Goal: Transaction & Acquisition: Purchase product/service

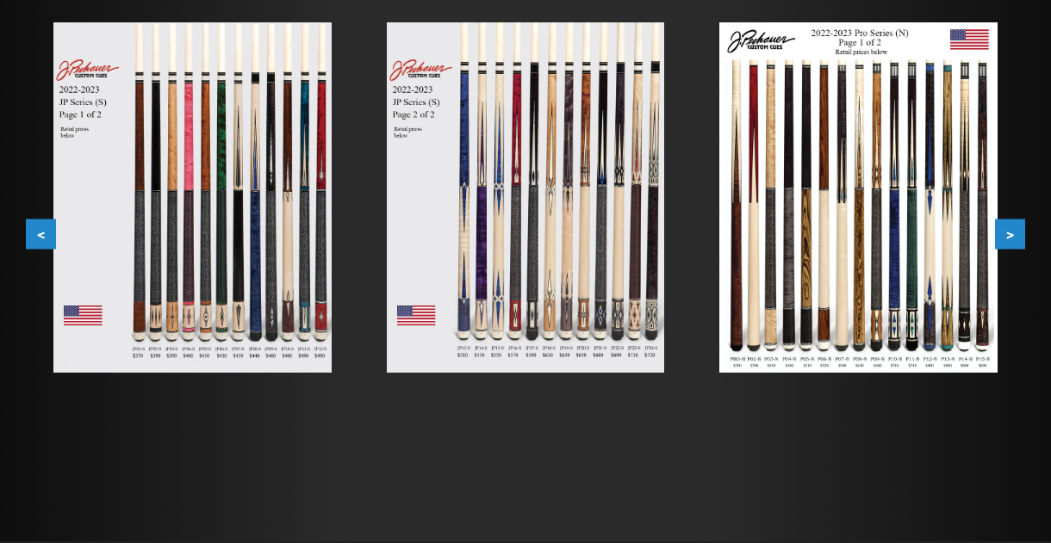
scroll to position [325, 0]
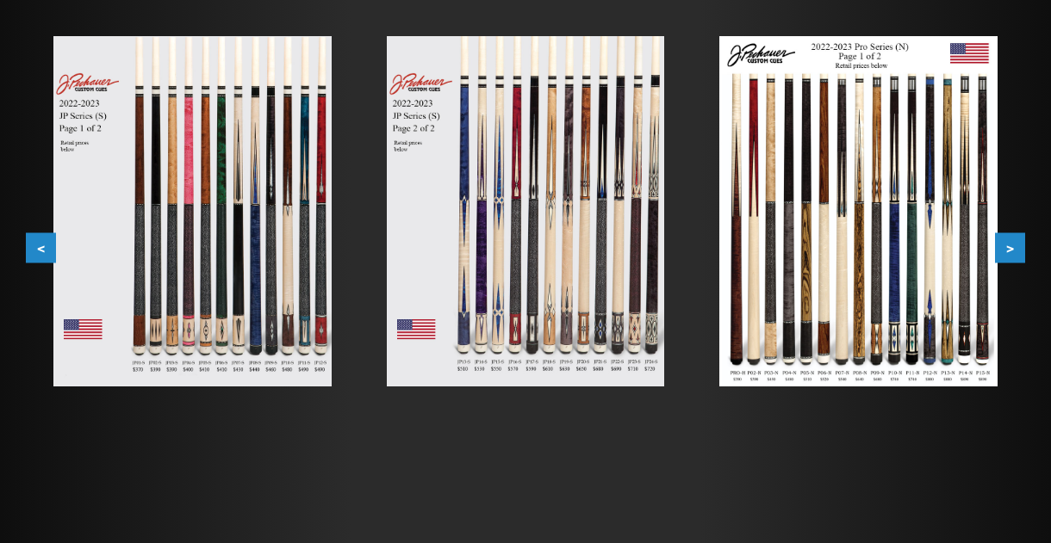
click at [39, 246] on button "<" at bounding box center [41, 248] width 30 height 30
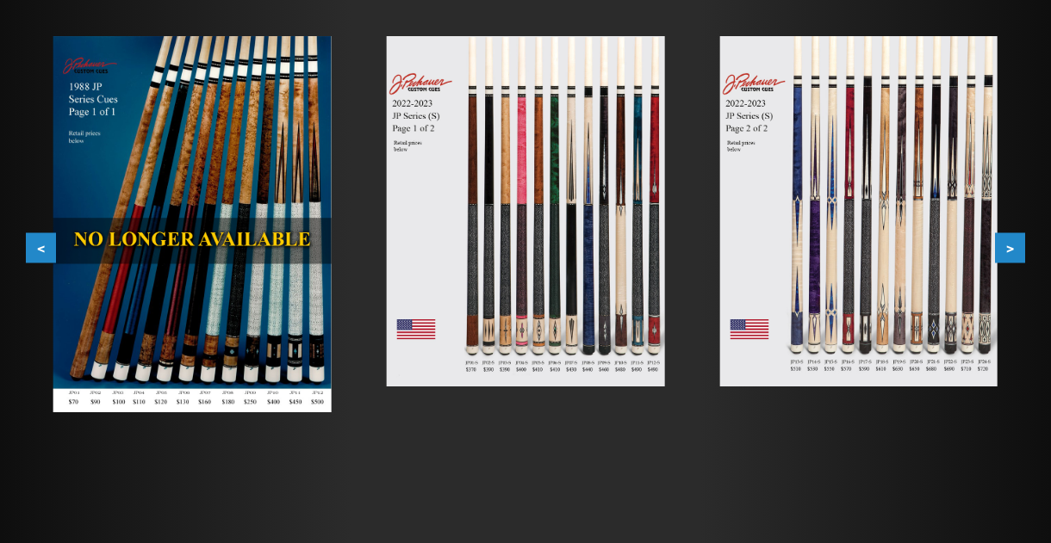
click at [39, 246] on button "<" at bounding box center [41, 248] width 30 height 30
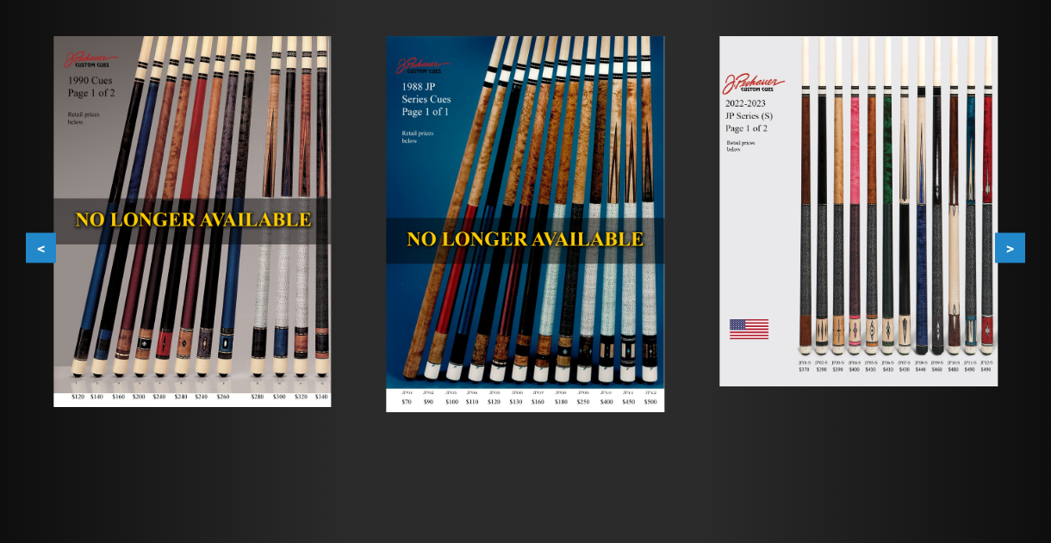
click at [39, 247] on button "<" at bounding box center [41, 248] width 30 height 30
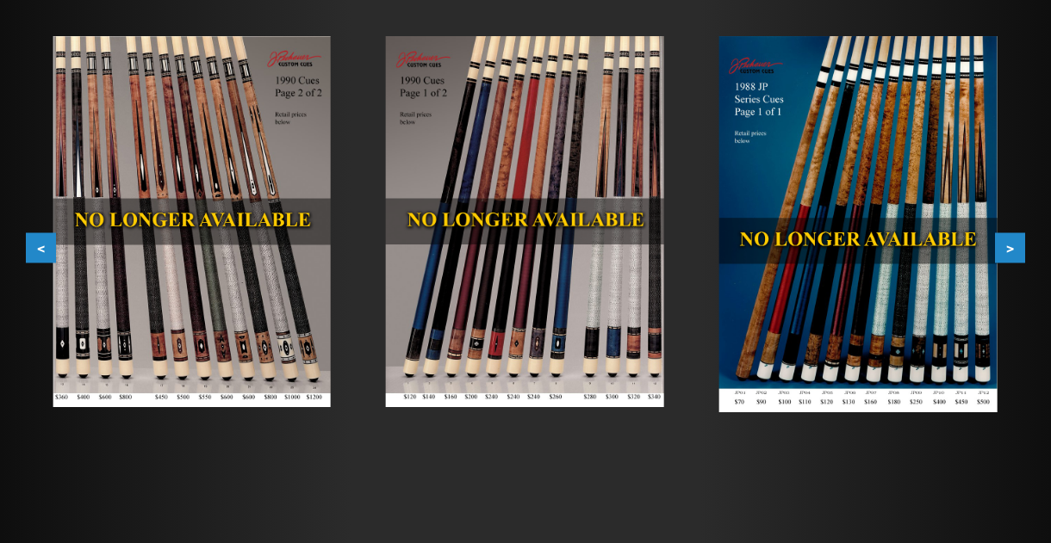
click at [39, 247] on button "<" at bounding box center [41, 248] width 30 height 30
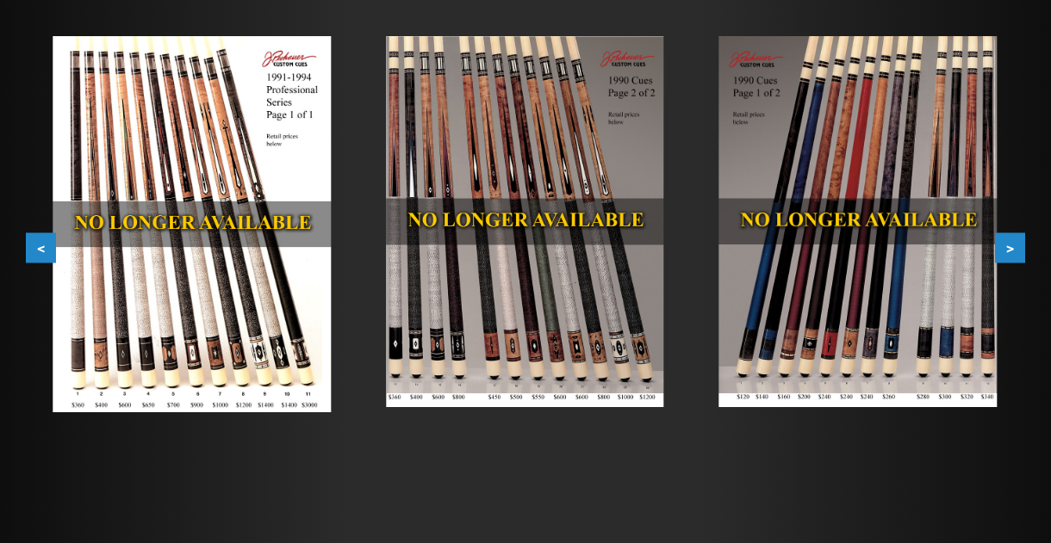
click at [34, 247] on button "<" at bounding box center [41, 248] width 30 height 30
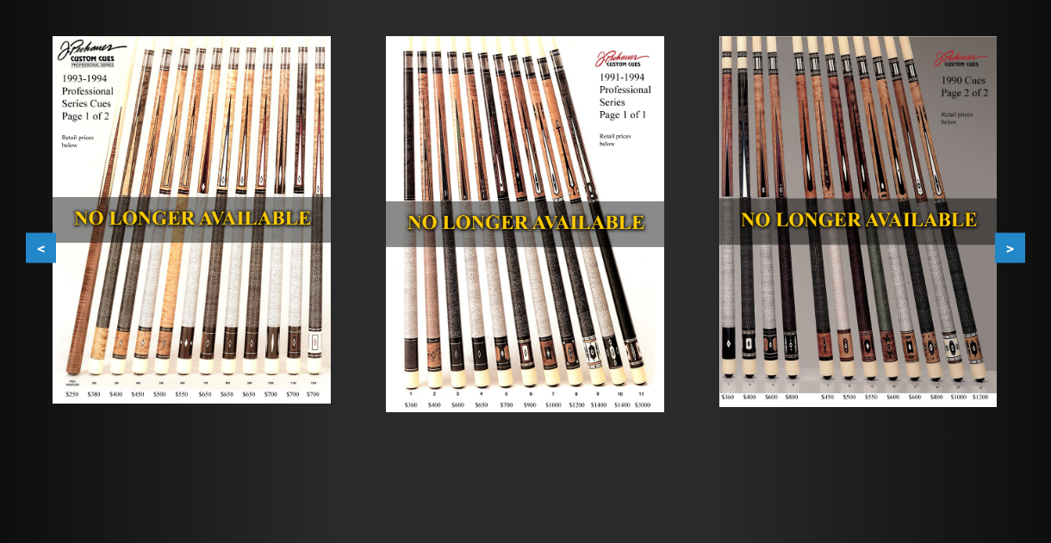
click at [34, 249] on button "<" at bounding box center [41, 248] width 30 height 30
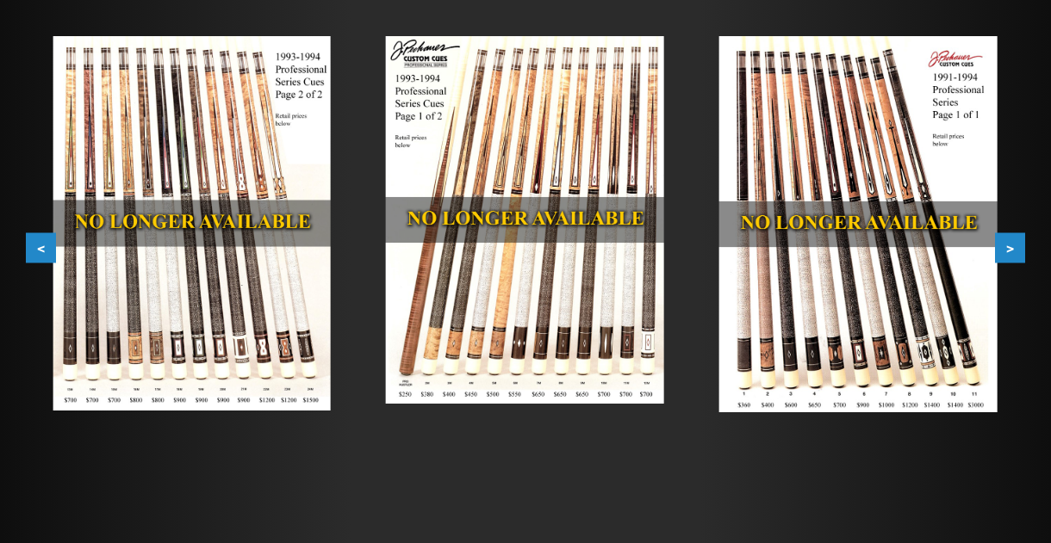
click at [35, 249] on button "<" at bounding box center [41, 248] width 30 height 30
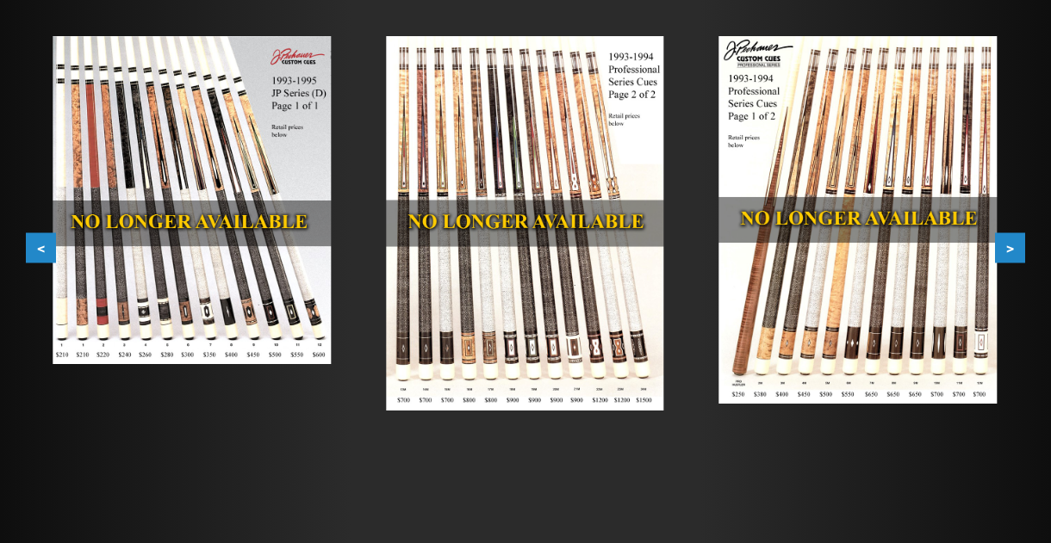
click at [35, 249] on button "<" at bounding box center [41, 248] width 30 height 30
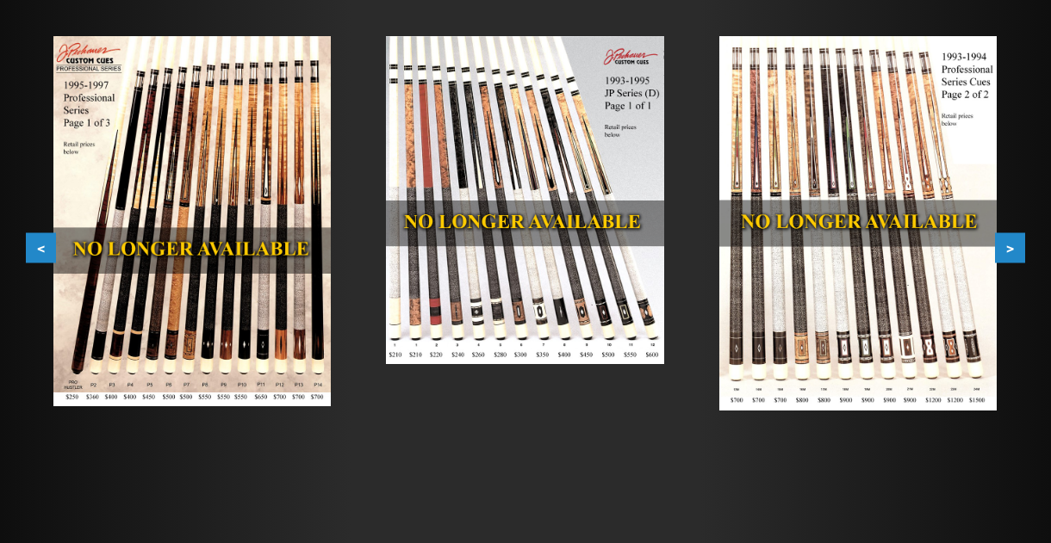
click at [36, 249] on button "<" at bounding box center [41, 248] width 30 height 30
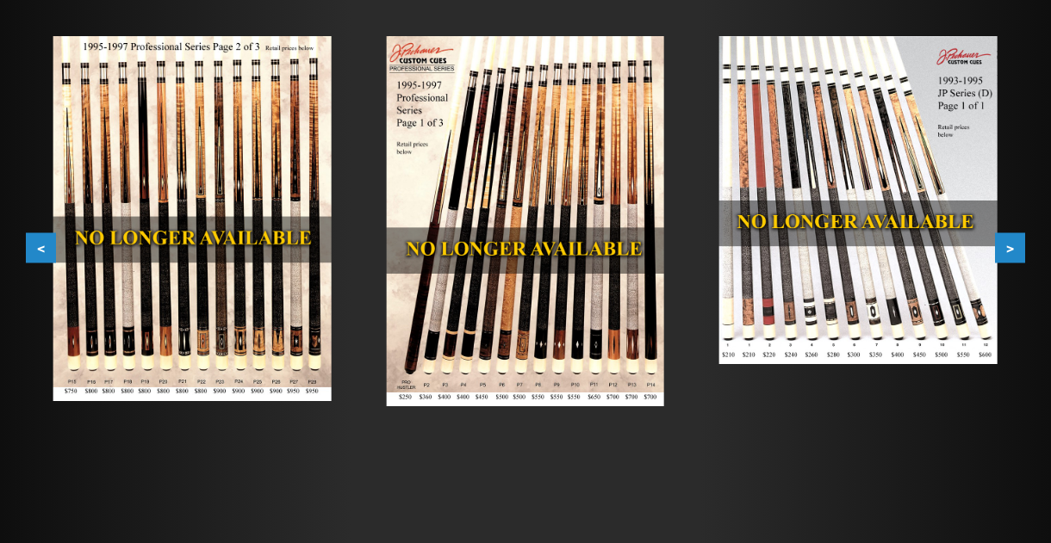
click at [36, 249] on button "<" at bounding box center [41, 248] width 30 height 30
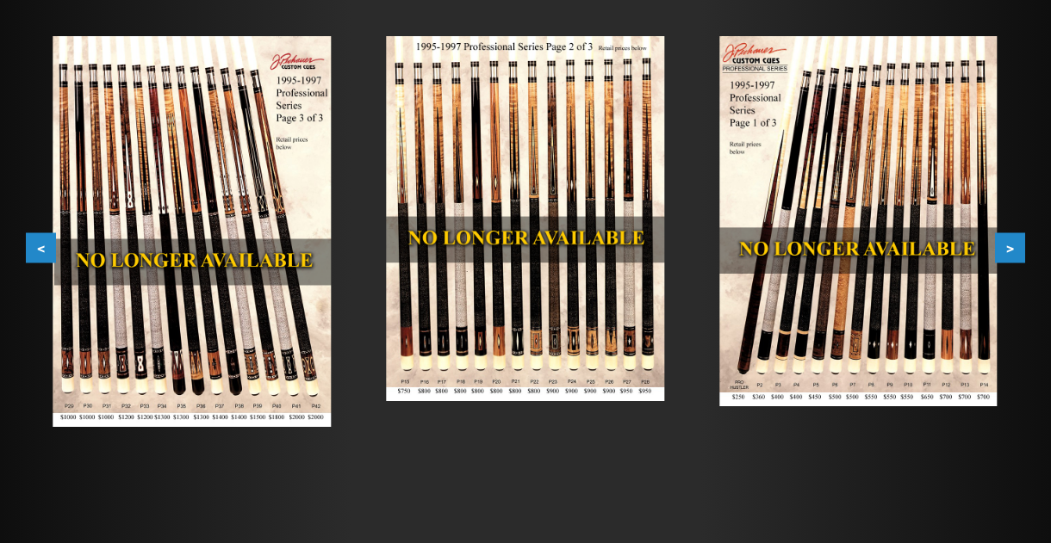
click at [37, 250] on button "<" at bounding box center [41, 248] width 30 height 30
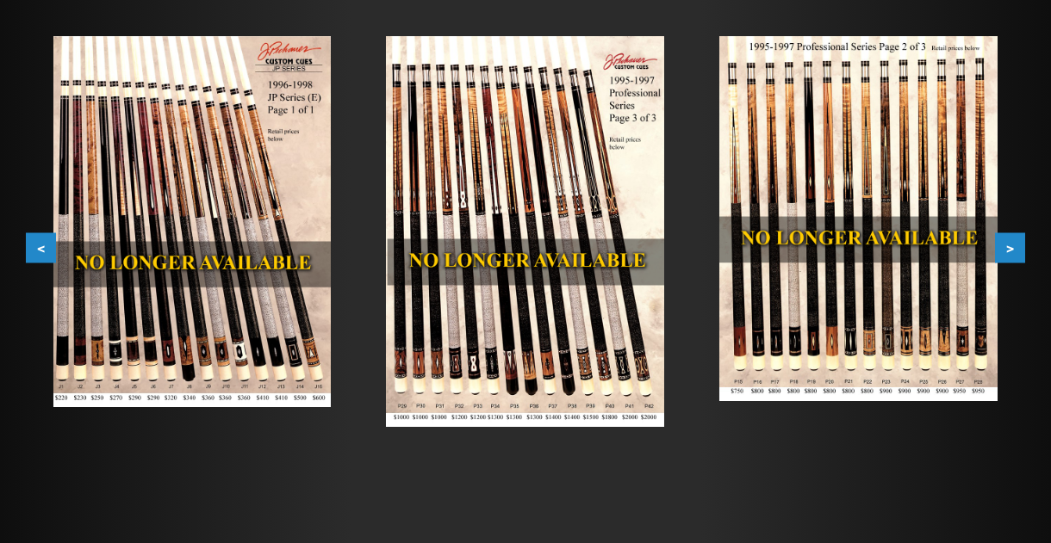
click at [38, 250] on button "<" at bounding box center [41, 248] width 30 height 30
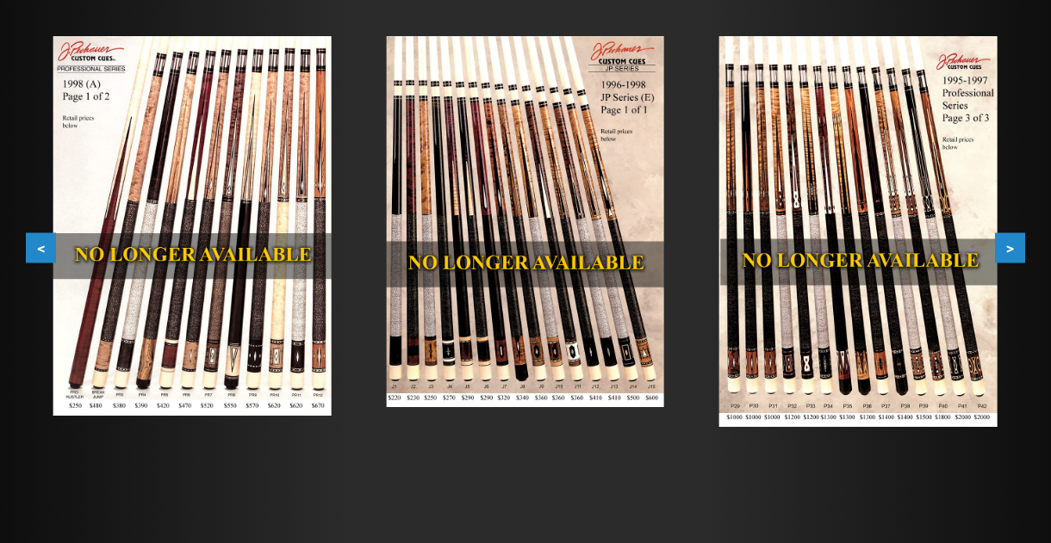
click at [39, 250] on button "<" at bounding box center [41, 248] width 30 height 30
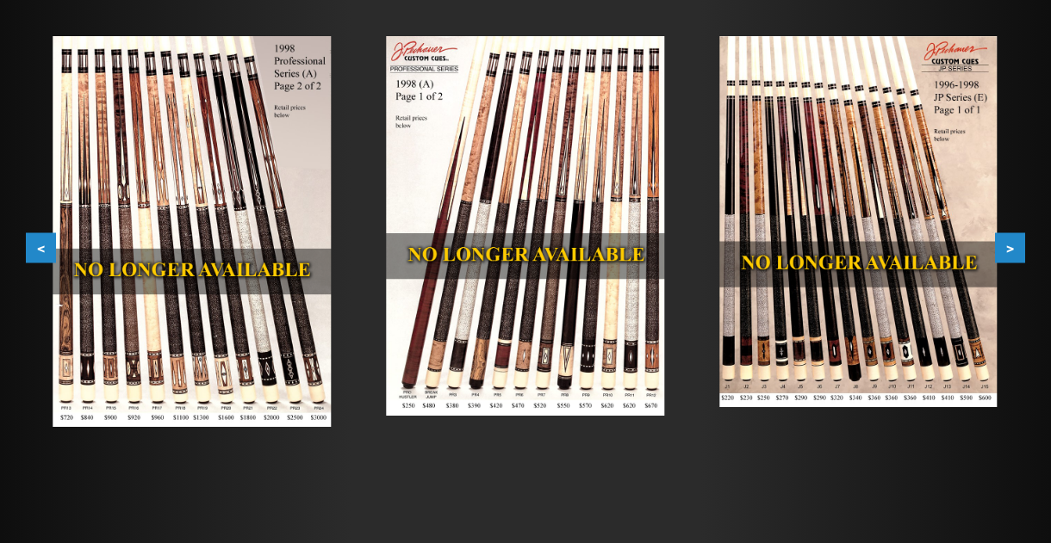
click at [40, 250] on button "<" at bounding box center [41, 248] width 30 height 30
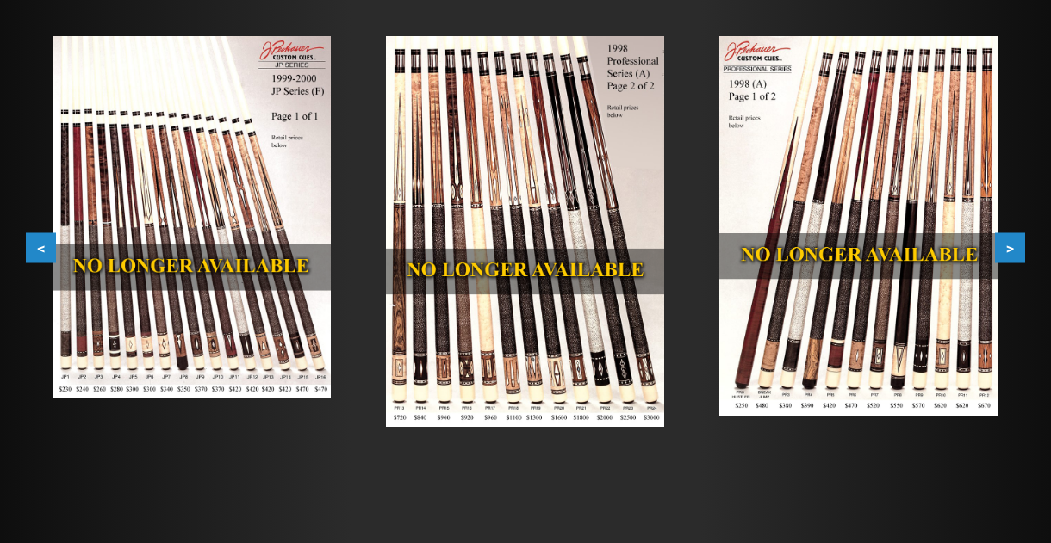
click at [40, 250] on button "<" at bounding box center [41, 248] width 30 height 30
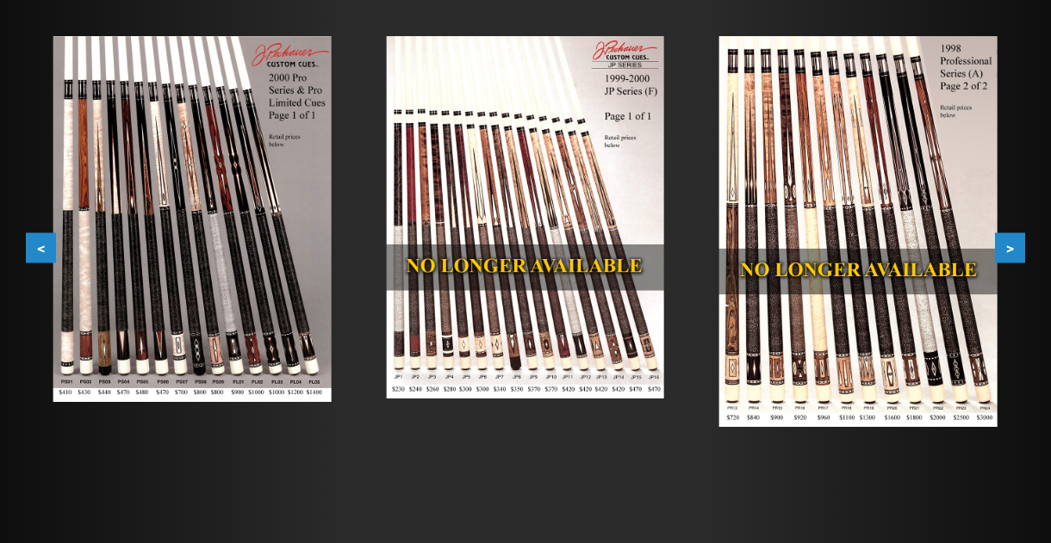
click at [40, 250] on button "<" at bounding box center [41, 248] width 30 height 30
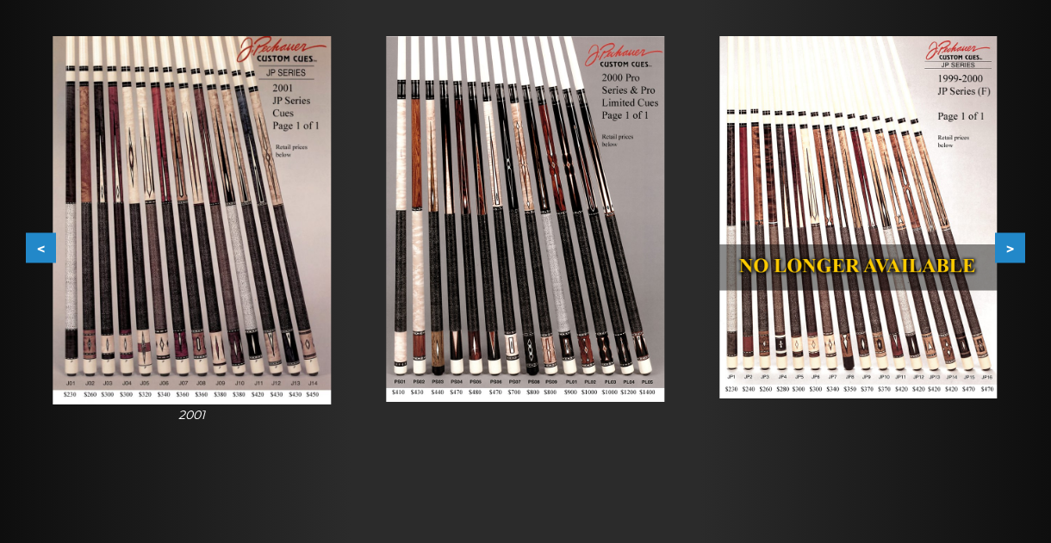
click at [40, 250] on button "<" at bounding box center [41, 248] width 30 height 30
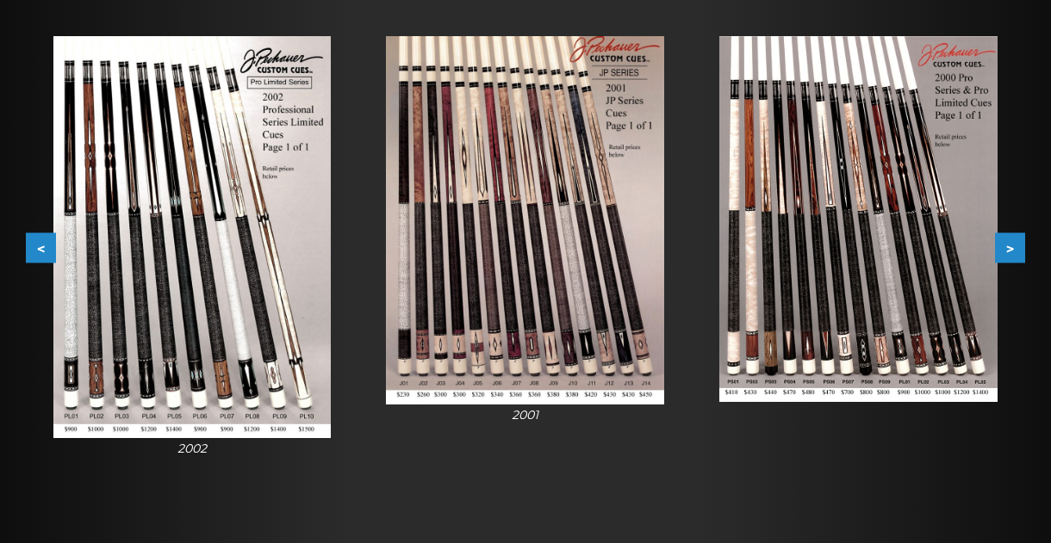
click at [41, 250] on button "<" at bounding box center [41, 248] width 30 height 30
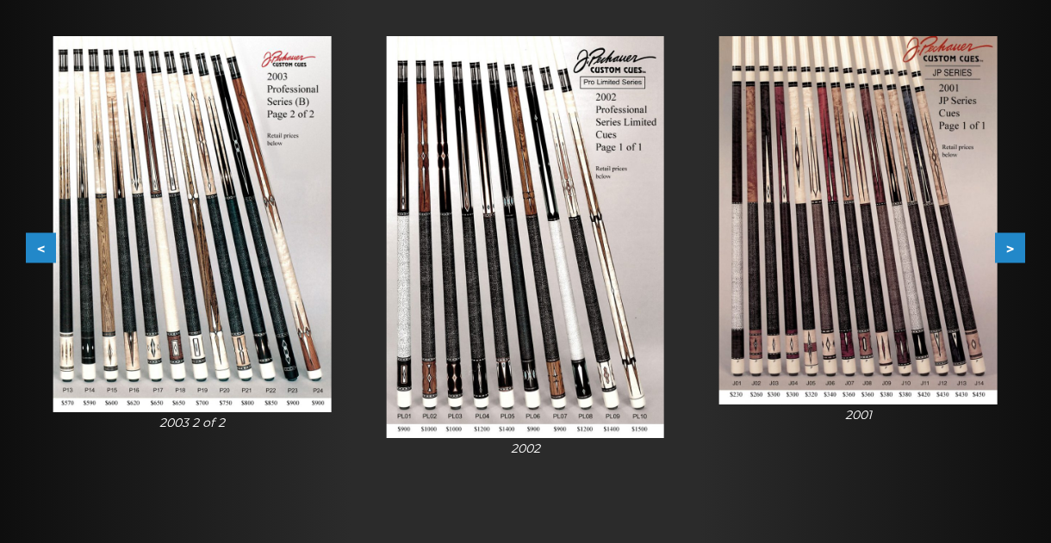
click at [41, 250] on button "<" at bounding box center [41, 248] width 30 height 30
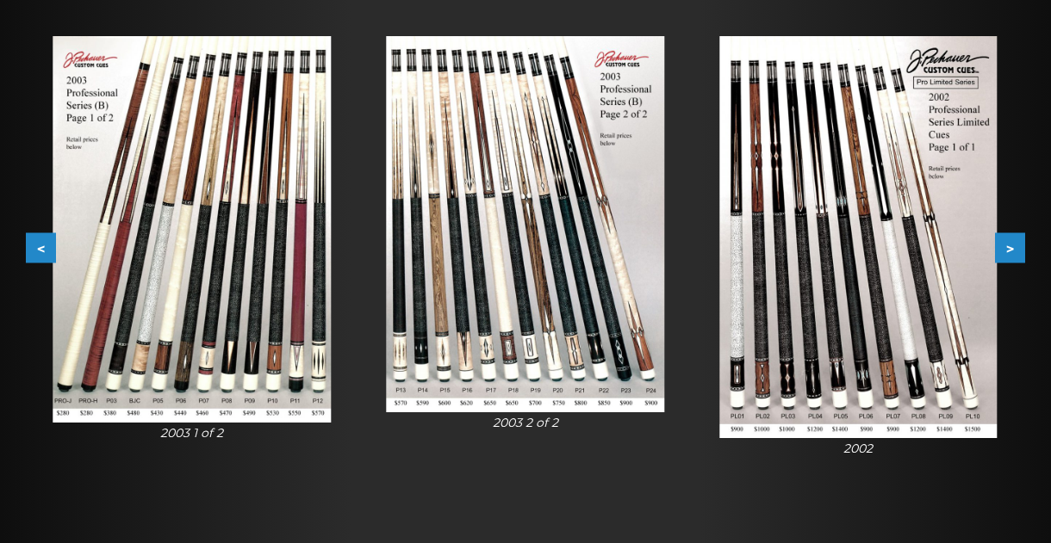
click at [41, 250] on button "<" at bounding box center [41, 248] width 30 height 30
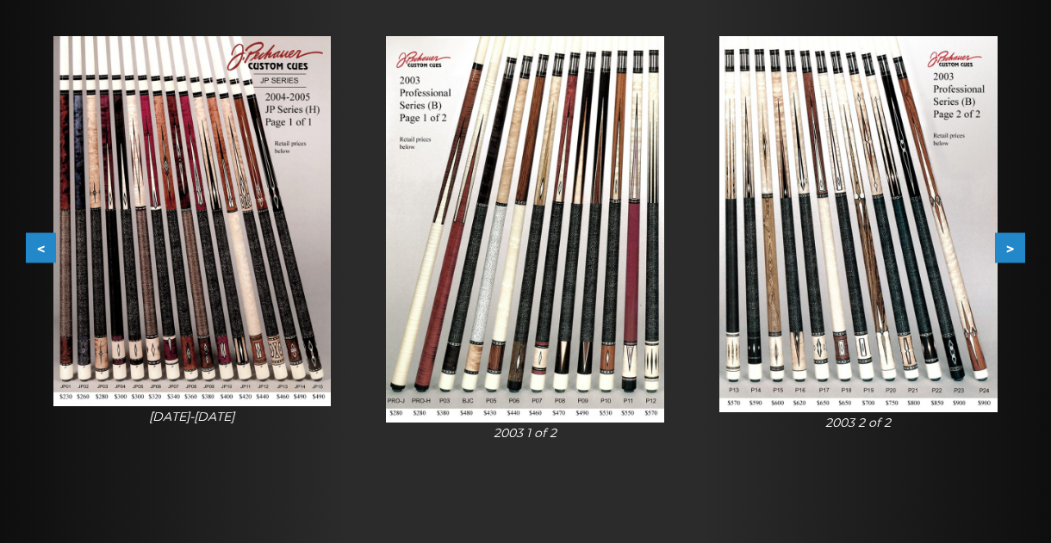
click at [41, 250] on button "<" at bounding box center [41, 248] width 30 height 30
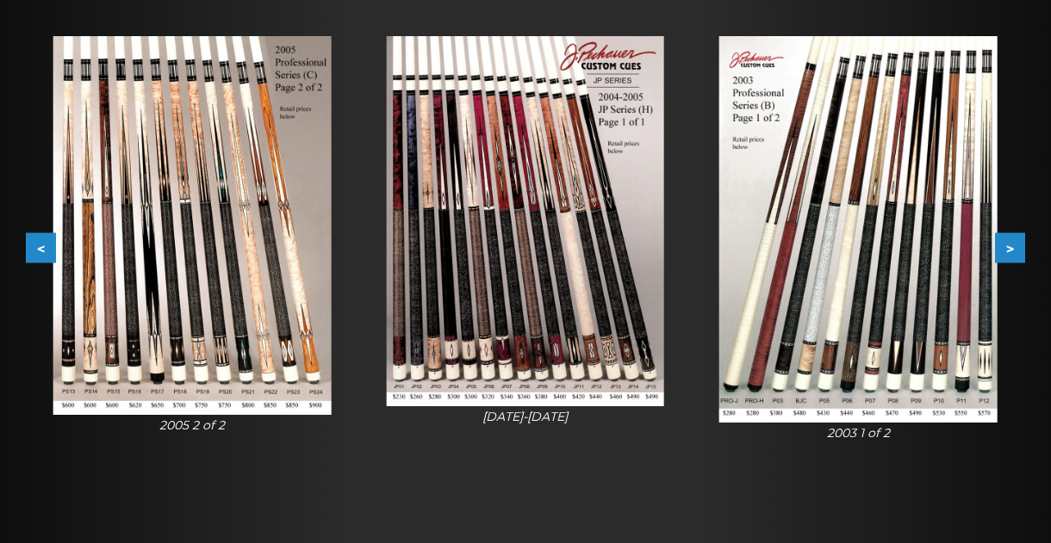
click at [41, 250] on button "<" at bounding box center [41, 248] width 30 height 30
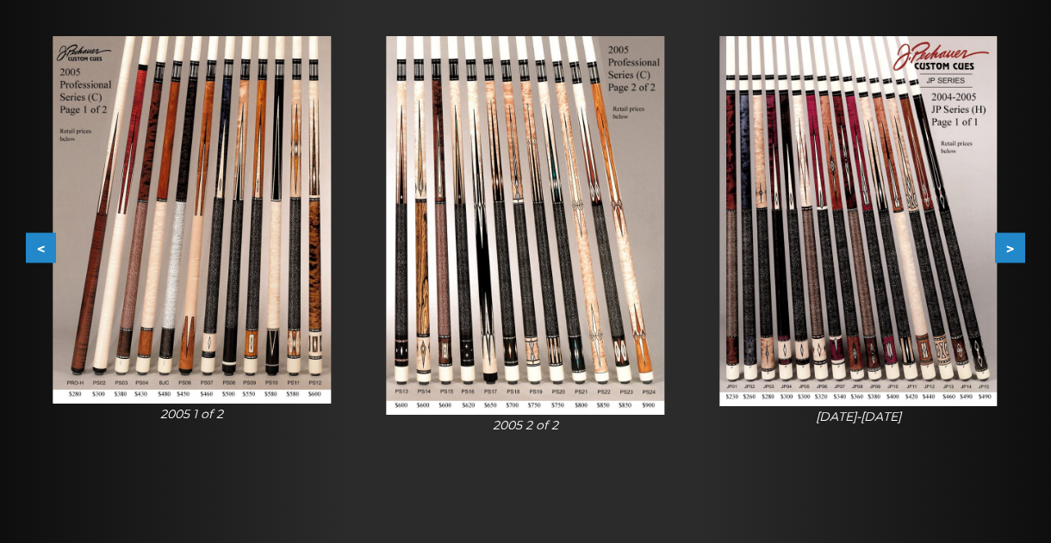
click at [41, 250] on button "<" at bounding box center [41, 248] width 30 height 30
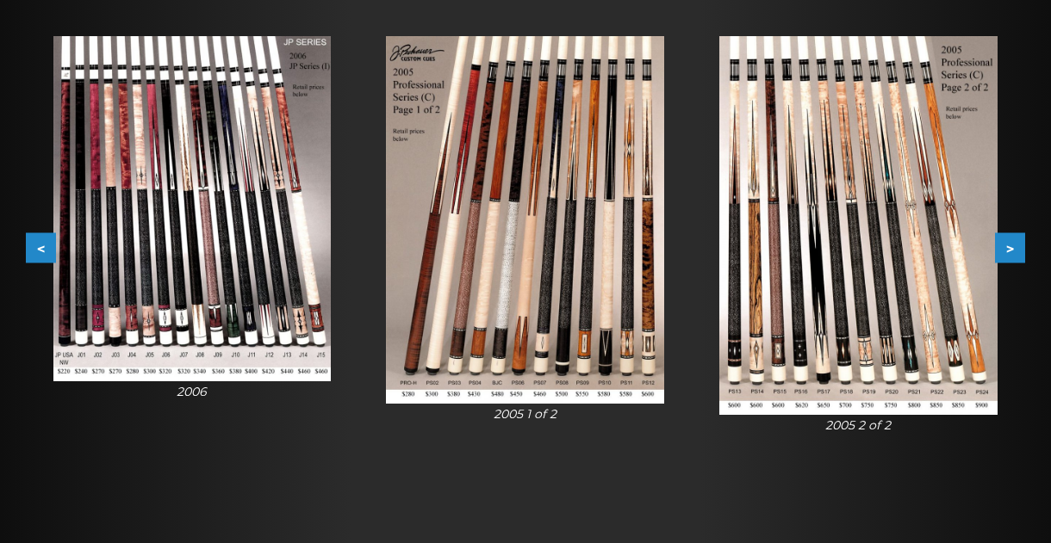
click at [41, 250] on button "<" at bounding box center [41, 248] width 30 height 30
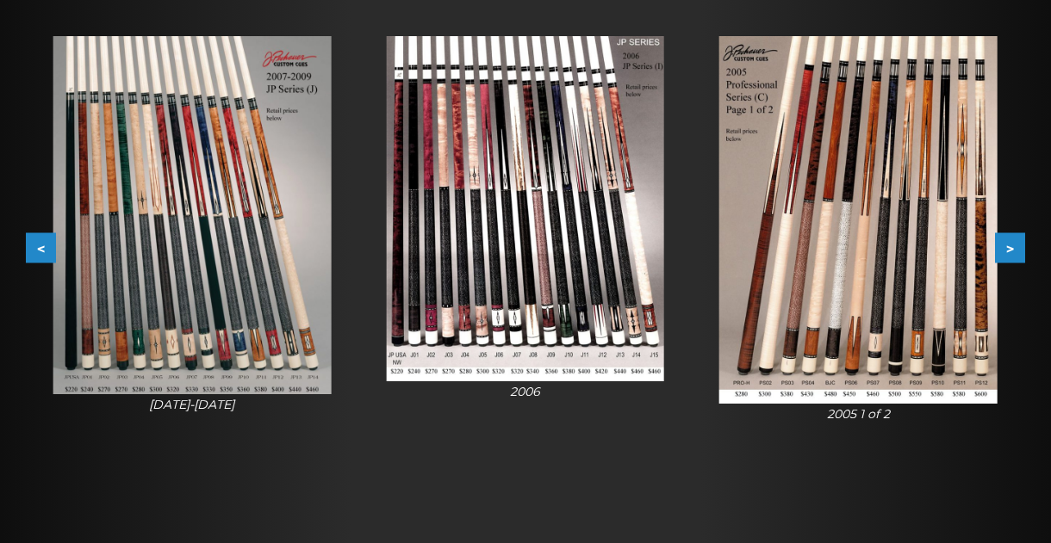
click at [40, 254] on button "<" at bounding box center [41, 248] width 30 height 30
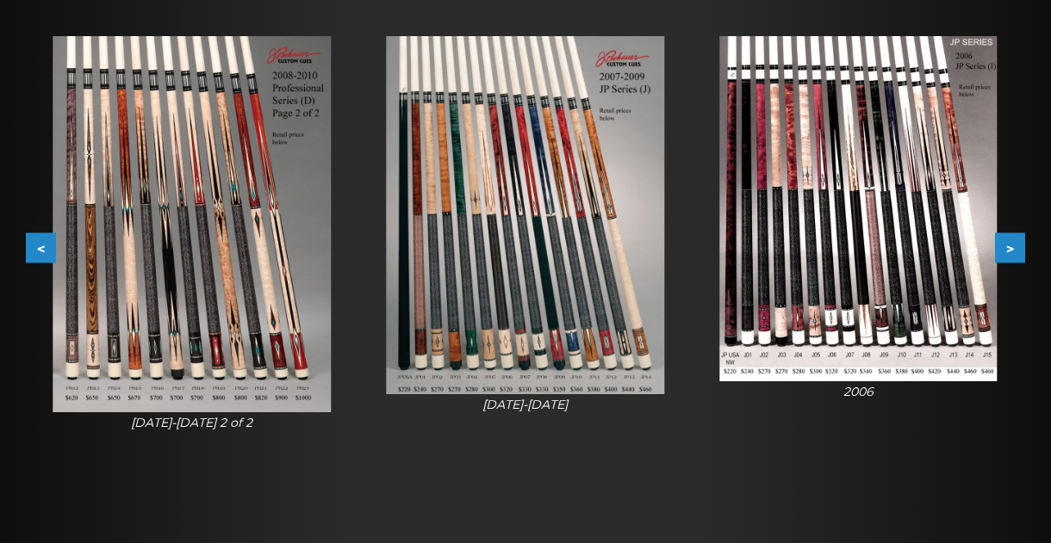
click at [40, 254] on button "<" at bounding box center [41, 248] width 30 height 30
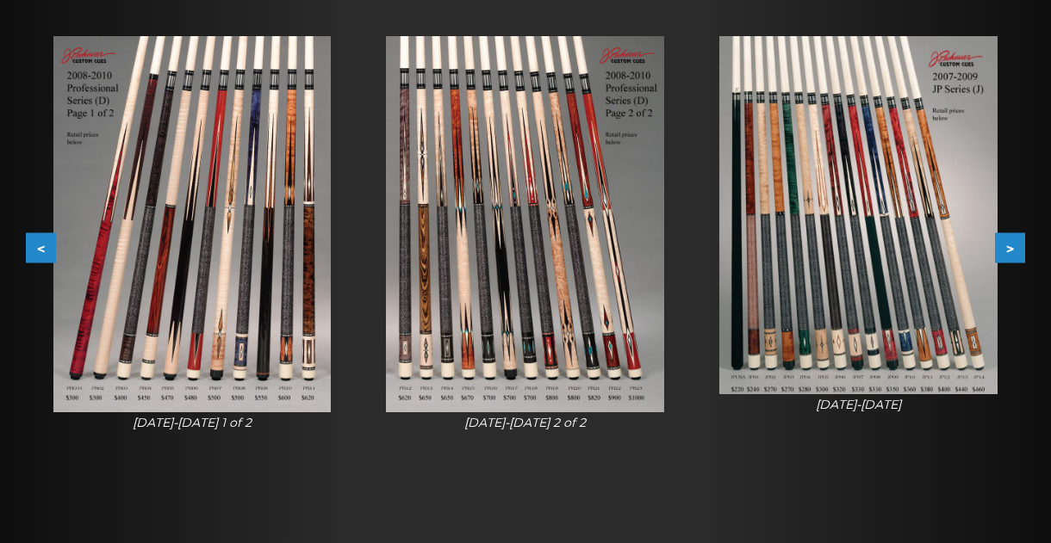
click at [42, 256] on button "<" at bounding box center [41, 248] width 30 height 30
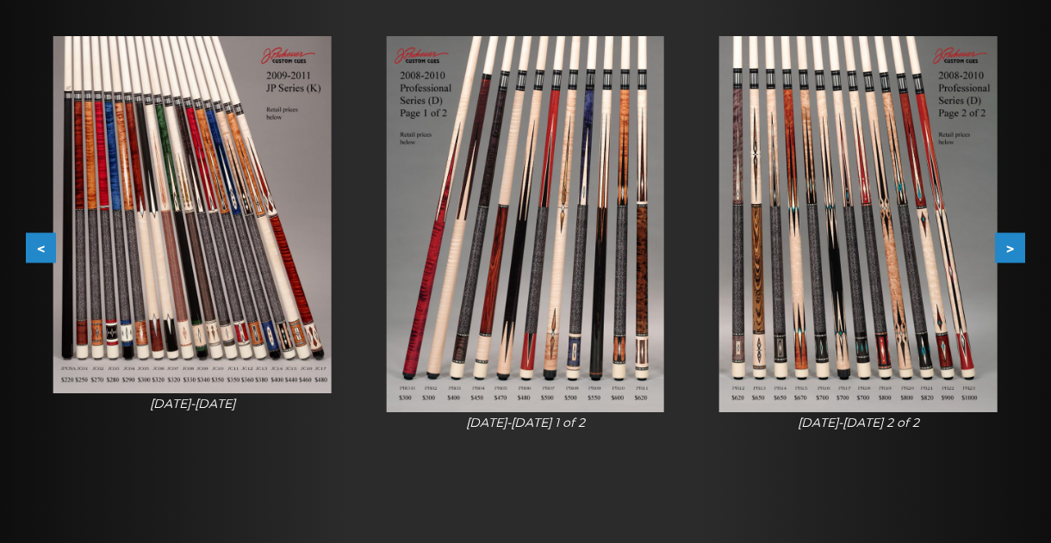
click at [42, 257] on button "<" at bounding box center [41, 248] width 30 height 30
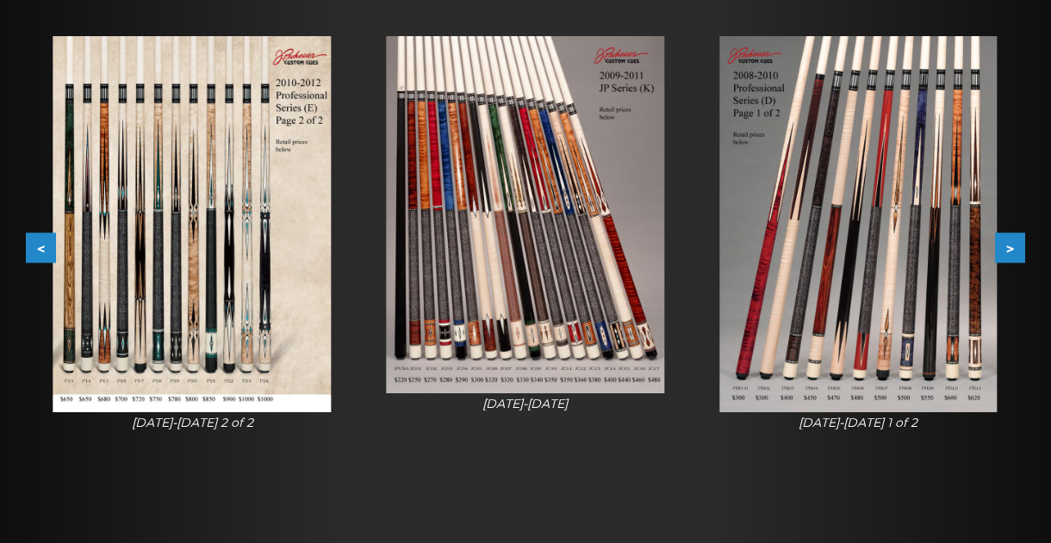
click at [43, 257] on button "<" at bounding box center [41, 248] width 30 height 30
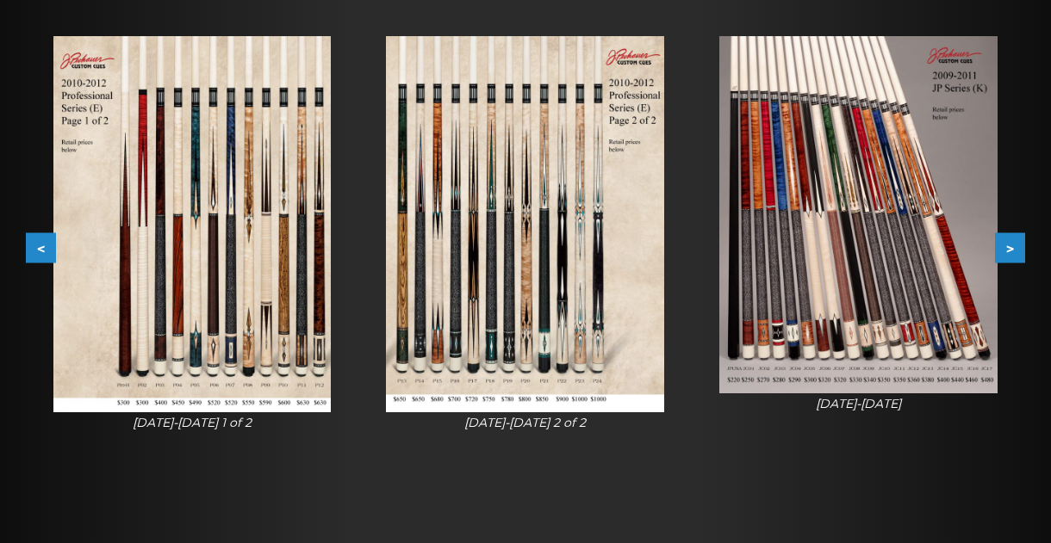
click at [43, 258] on button "<" at bounding box center [41, 248] width 30 height 30
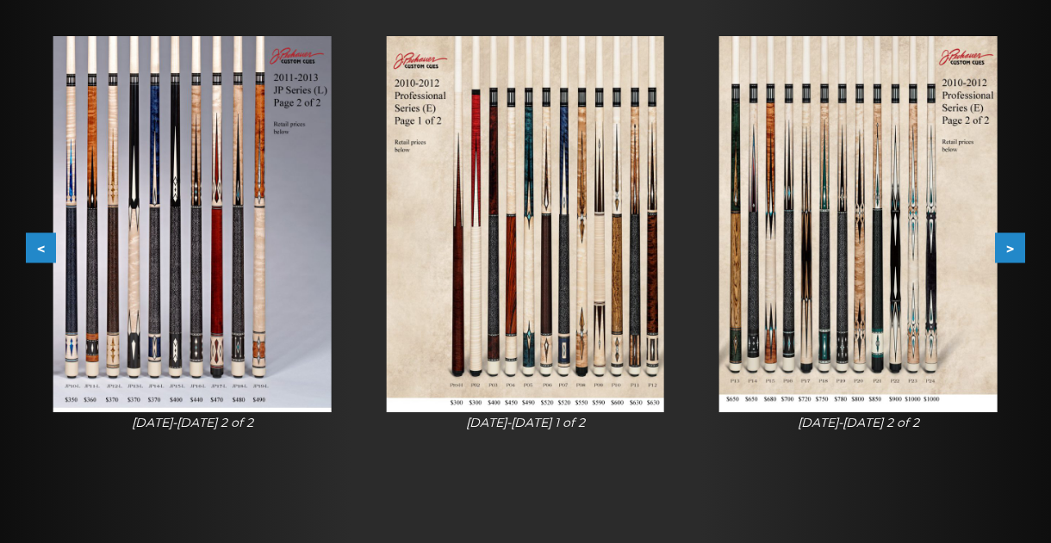
click at [43, 258] on button "<" at bounding box center [41, 248] width 30 height 30
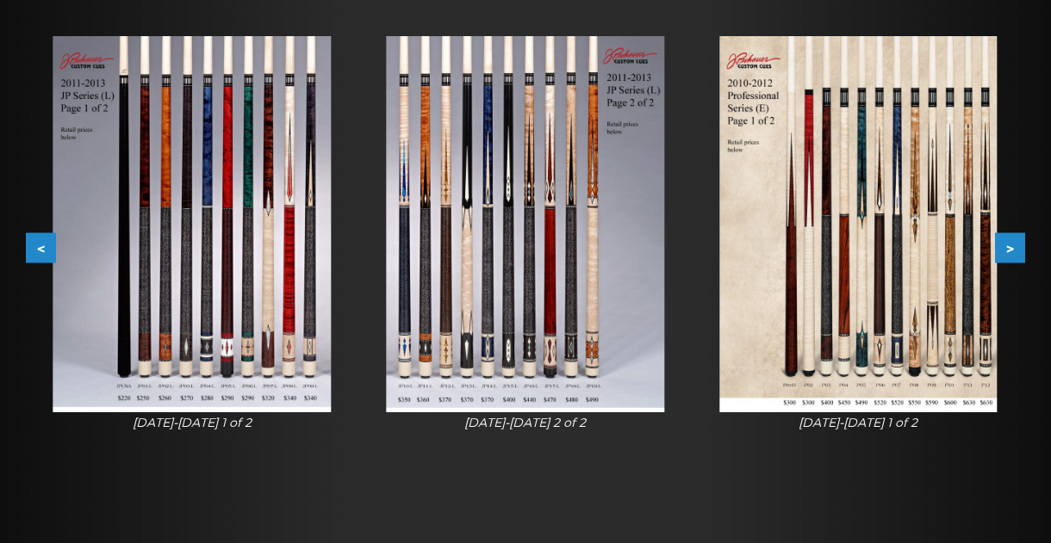
click at [42, 259] on button "<" at bounding box center [41, 248] width 30 height 30
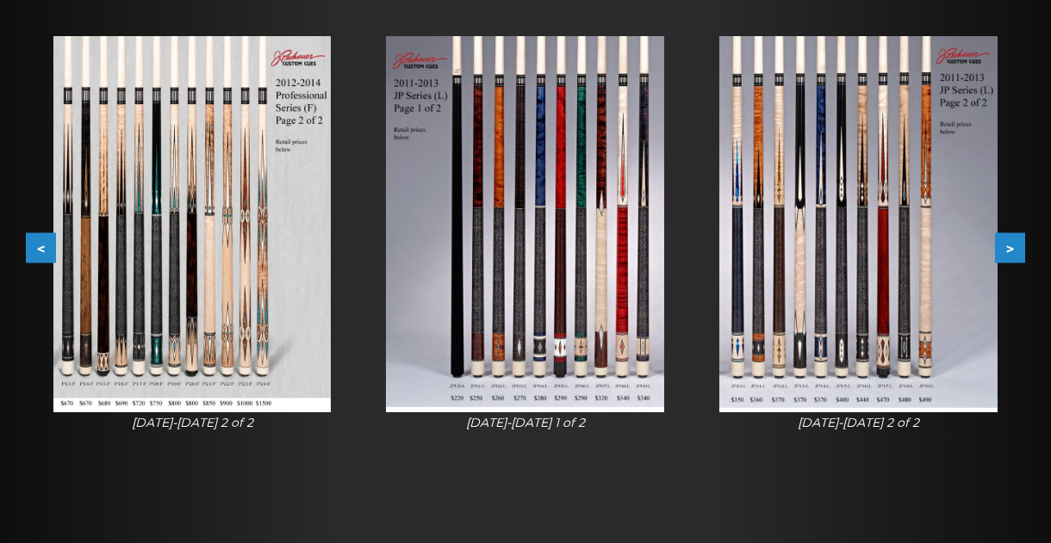
click at [43, 260] on button "<" at bounding box center [41, 248] width 30 height 30
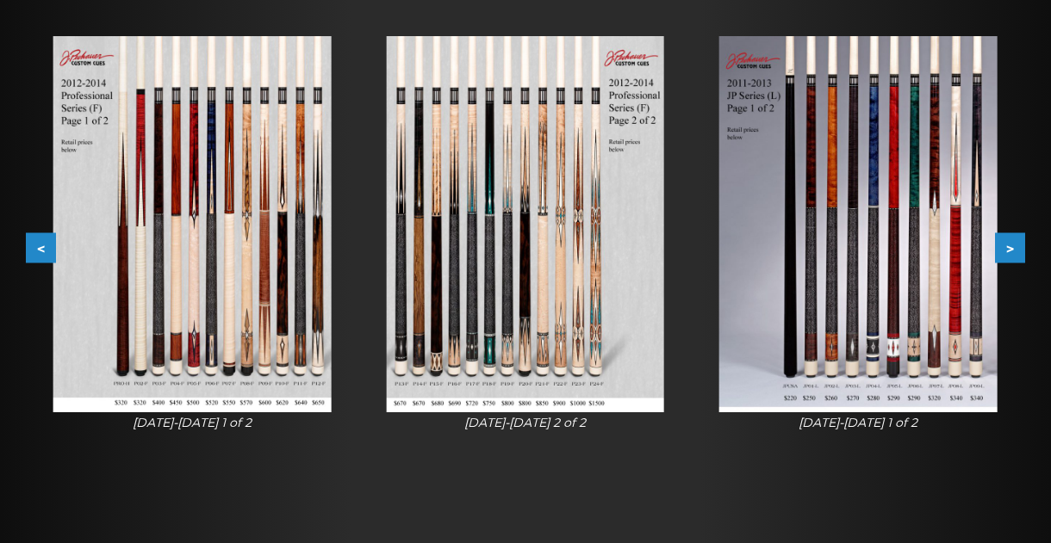
click at [43, 261] on button "<" at bounding box center [41, 248] width 30 height 30
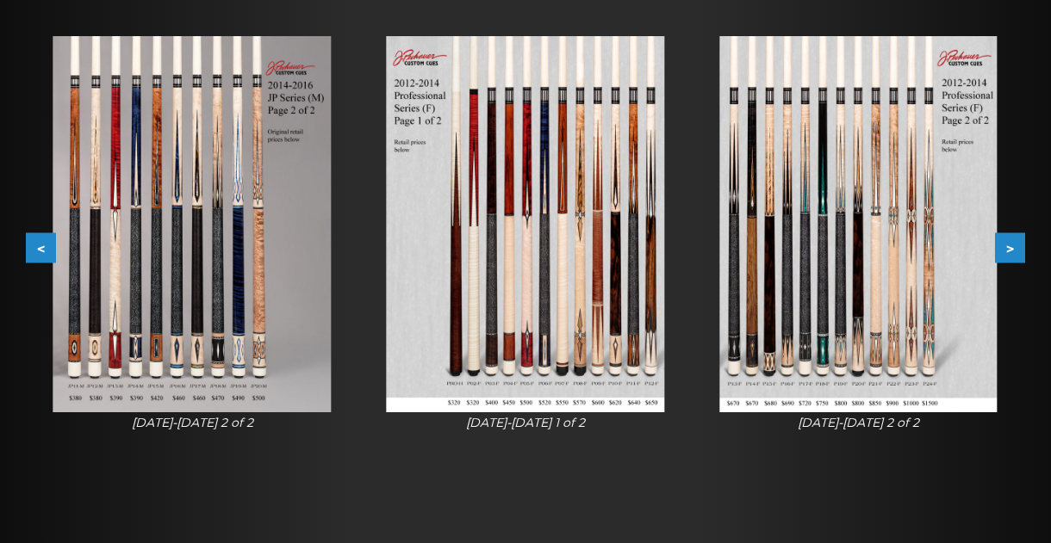
click at [44, 262] on button "<" at bounding box center [41, 248] width 30 height 30
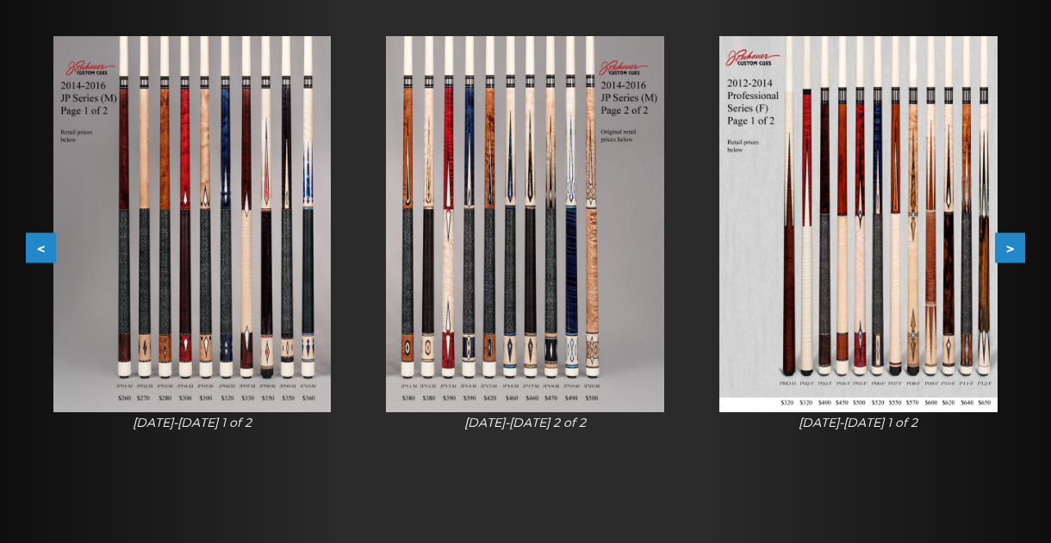
click at [45, 262] on button "<" at bounding box center [41, 248] width 30 height 30
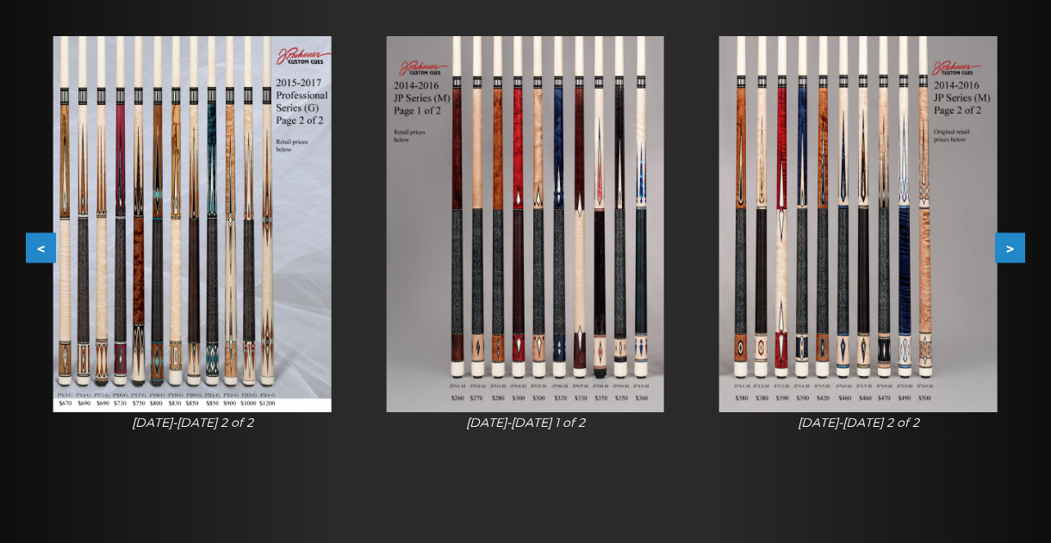
click at [46, 262] on button "<" at bounding box center [41, 248] width 30 height 30
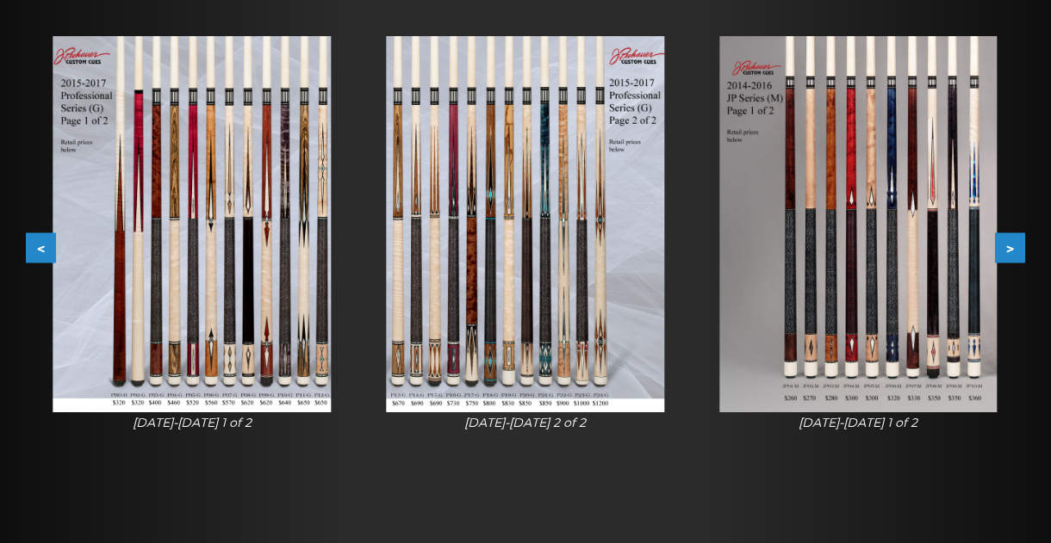
click at [46, 262] on button "<" at bounding box center [41, 248] width 30 height 30
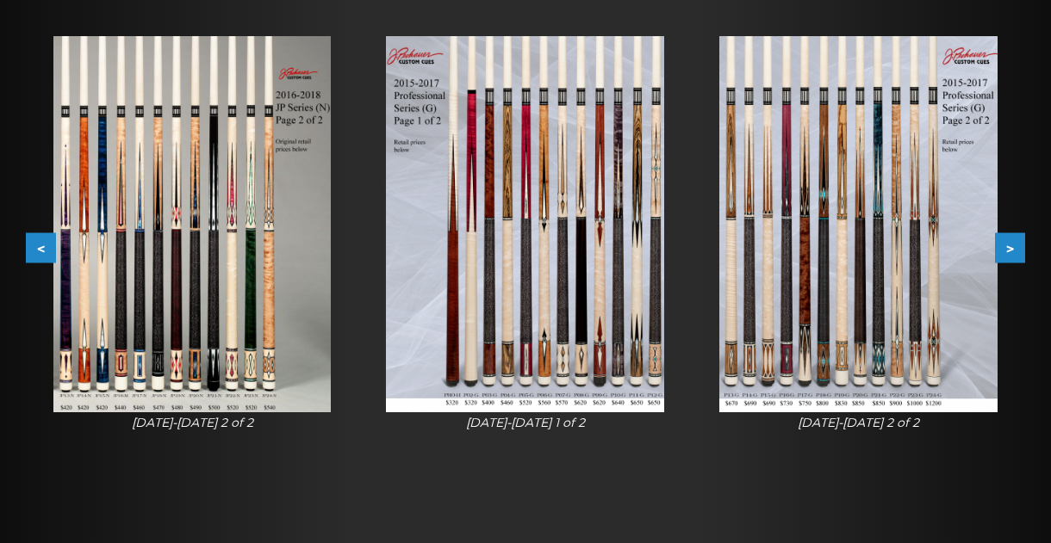
click at [46, 262] on button "<" at bounding box center [41, 248] width 30 height 30
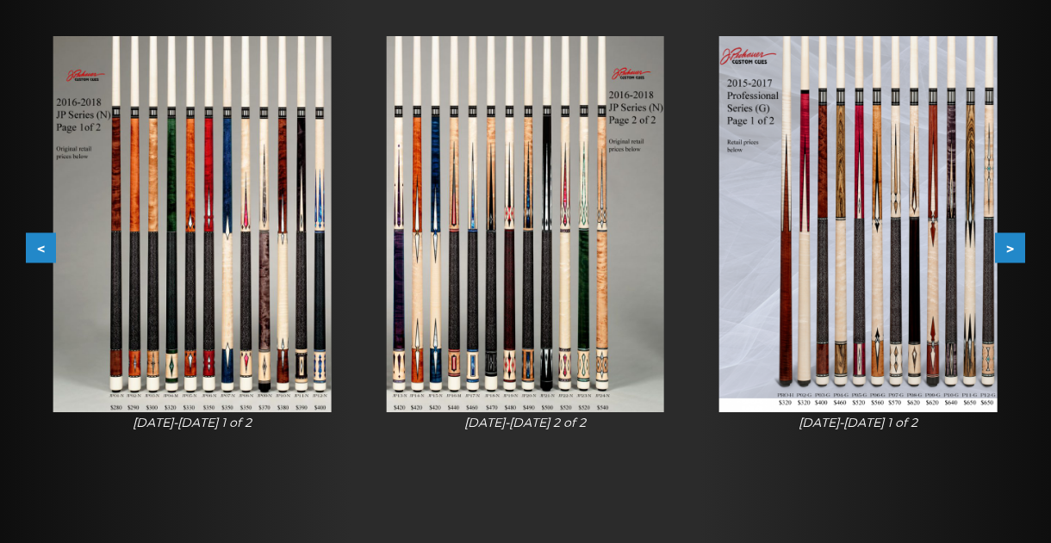
click at [47, 262] on button "<" at bounding box center [41, 248] width 30 height 30
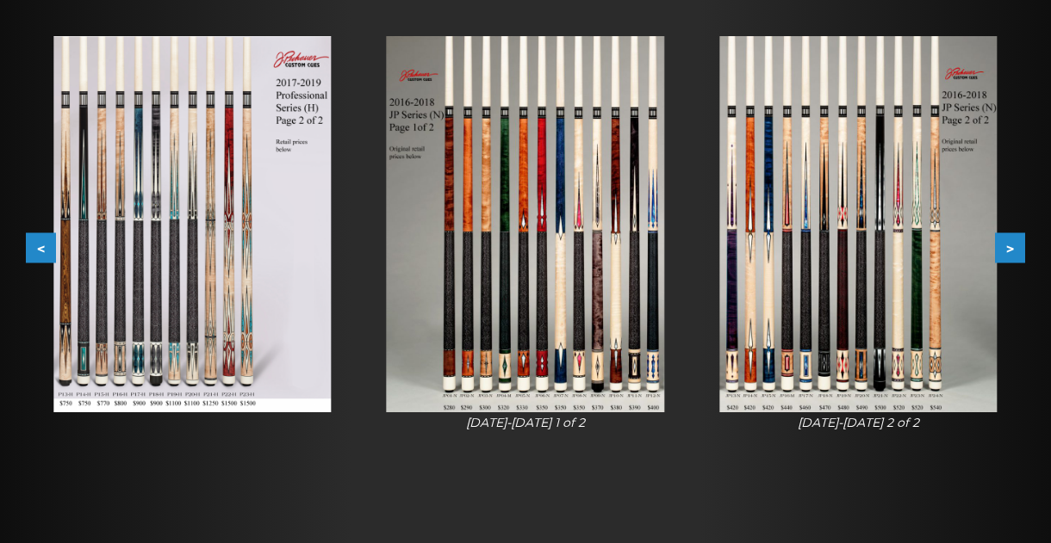
click at [47, 262] on button "<" at bounding box center [41, 248] width 30 height 30
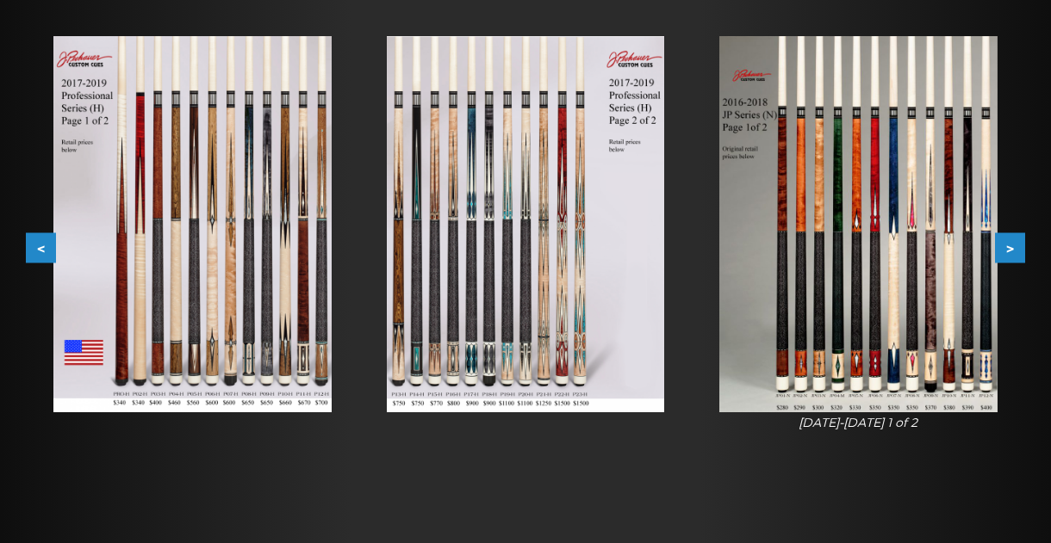
click at [47, 262] on button "<" at bounding box center [41, 248] width 30 height 30
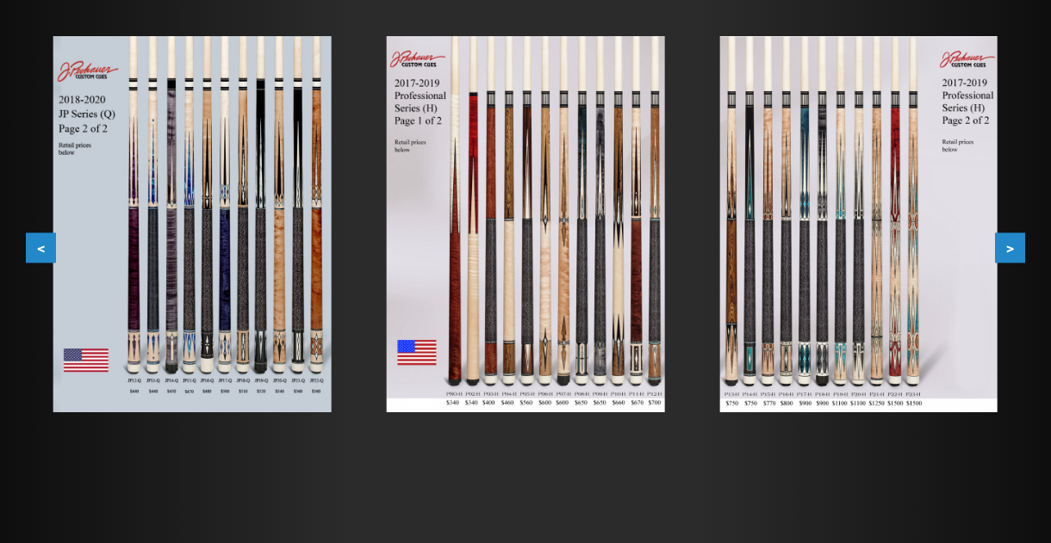
click at [47, 262] on button "<" at bounding box center [41, 248] width 30 height 30
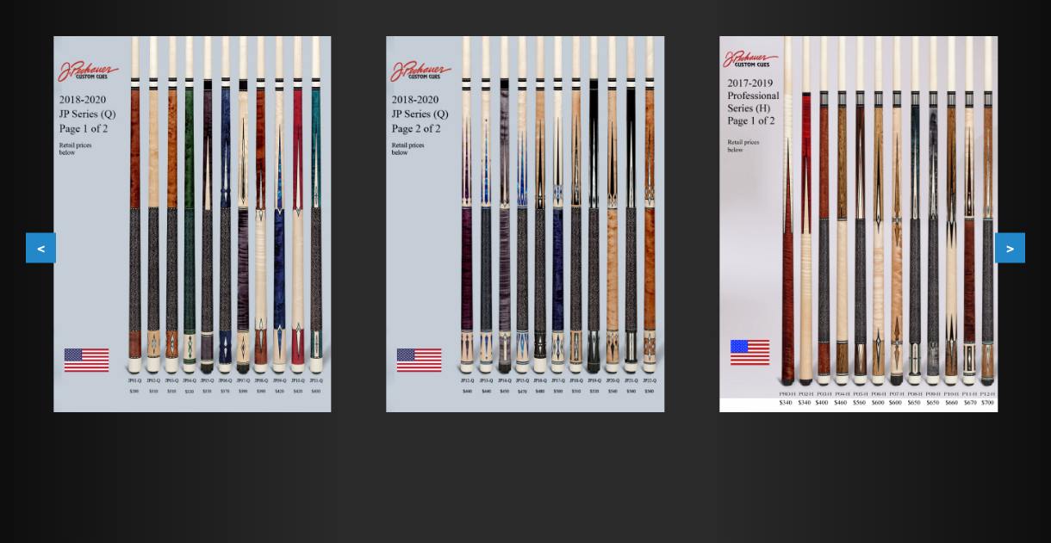
click at [48, 263] on div at bounding box center [192, 225] width 333 height 432
click at [47, 254] on button "<" at bounding box center [41, 248] width 30 height 30
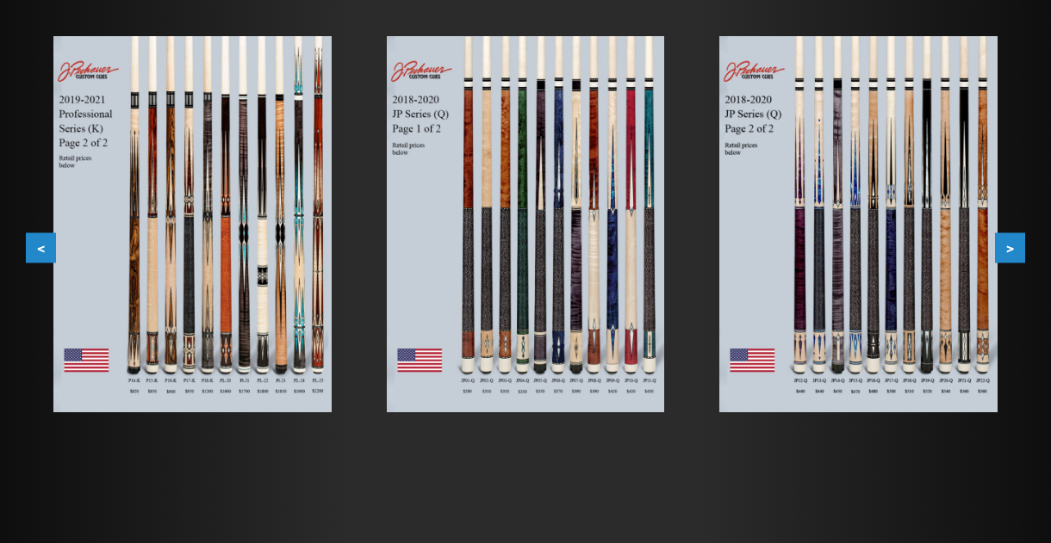
click at [47, 253] on button "<" at bounding box center [41, 248] width 30 height 30
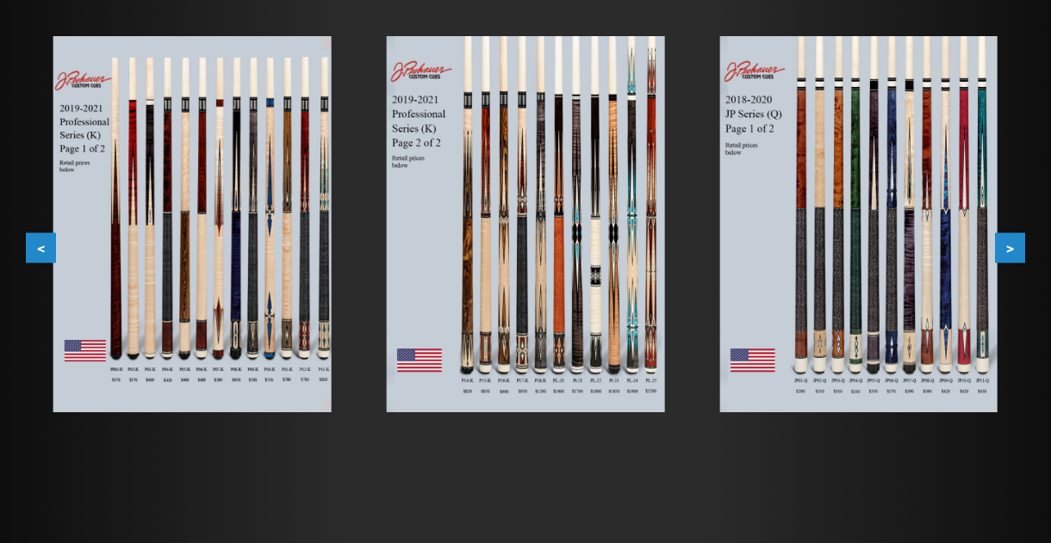
click at [46, 252] on button "<" at bounding box center [41, 248] width 30 height 30
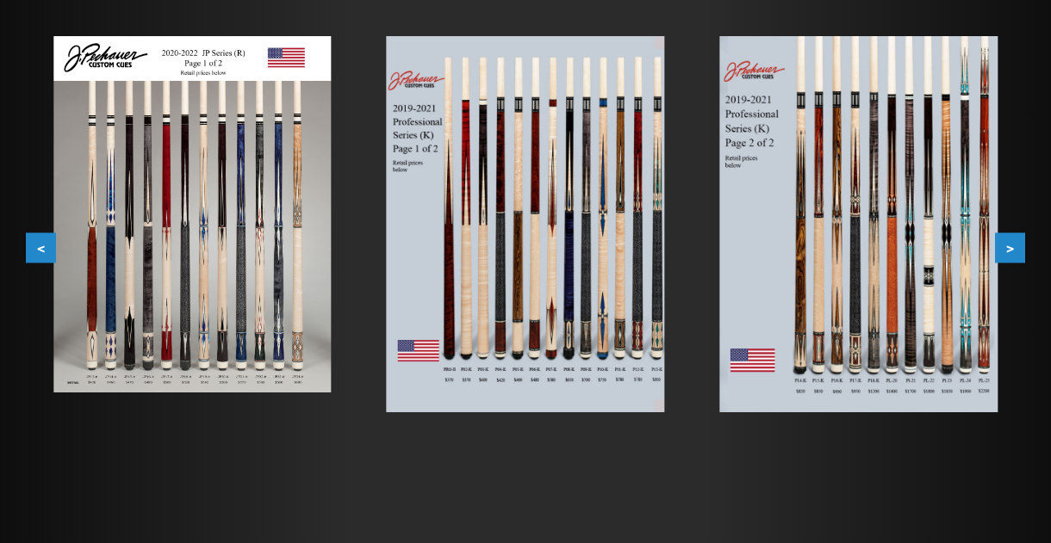
click at [46, 252] on button "<" at bounding box center [41, 248] width 30 height 30
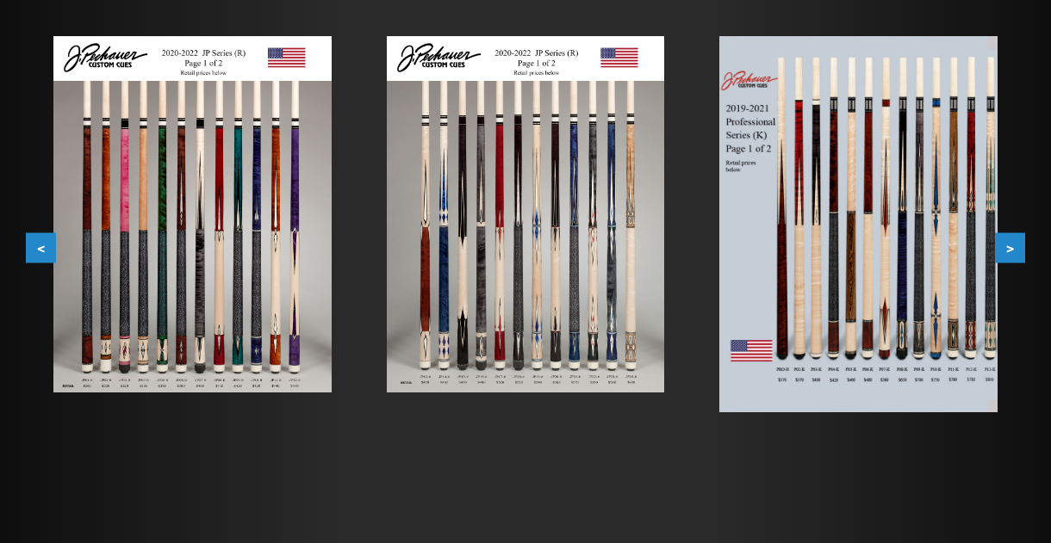
click at [46, 252] on button "<" at bounding box center [41, 248] width 30 height 30
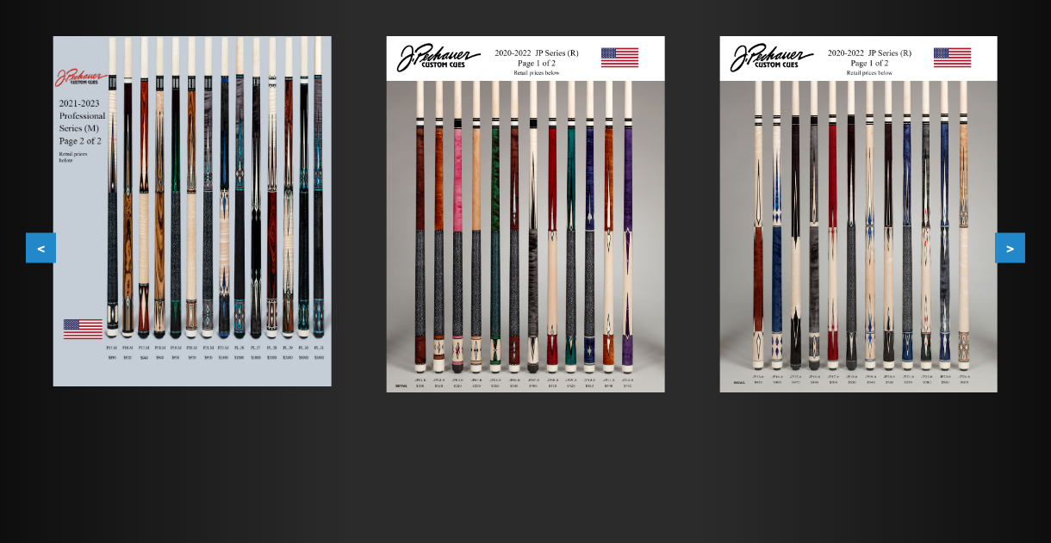
click at [46, 253] on button "<" at bounding box center [41, 248] width 30 height 30
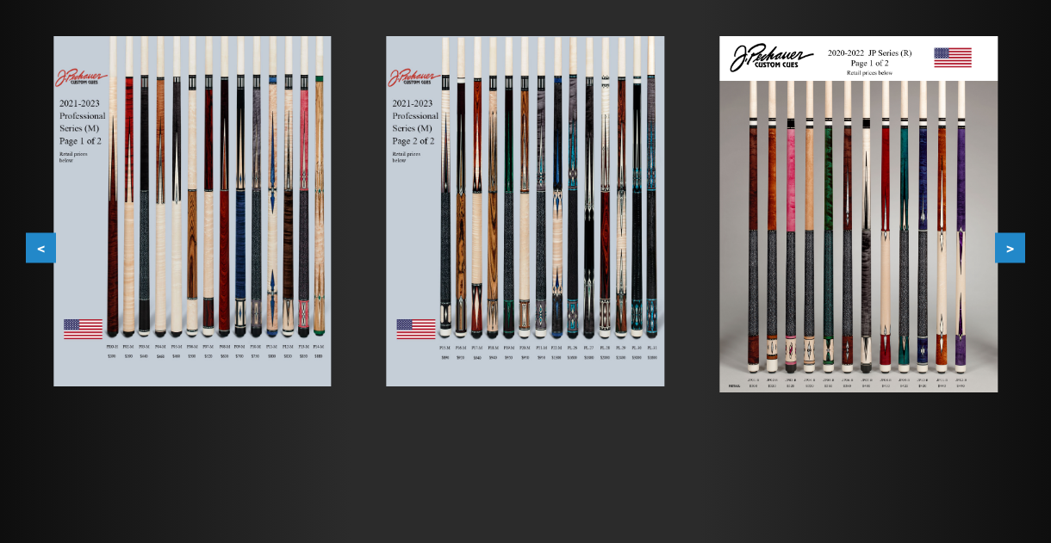
click at [44, 253] on button "<" at bounding box center [41, 248] width 30 height 30
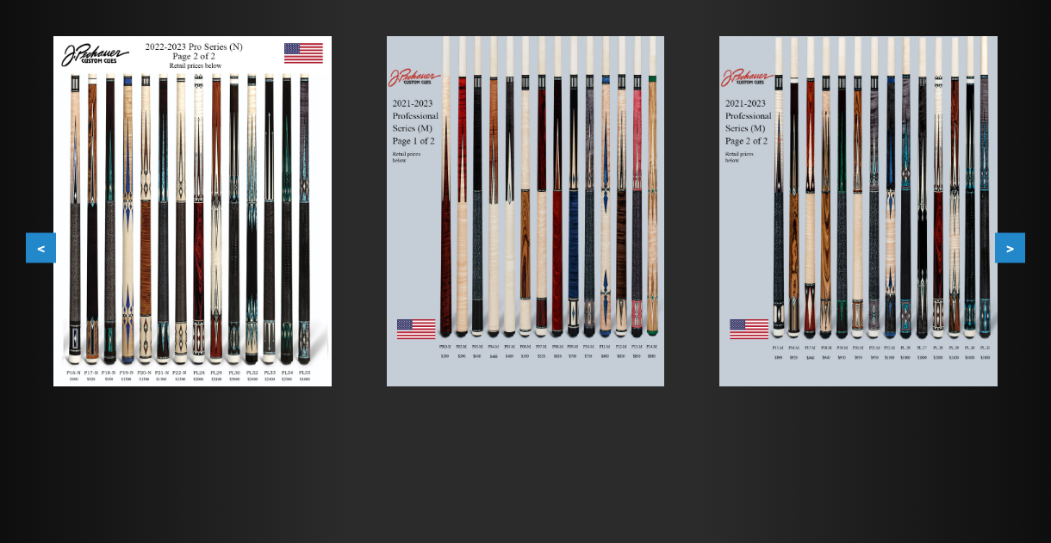
click at [44, 253] on button "<" at bounding box center [41, 248] width 30 height 30
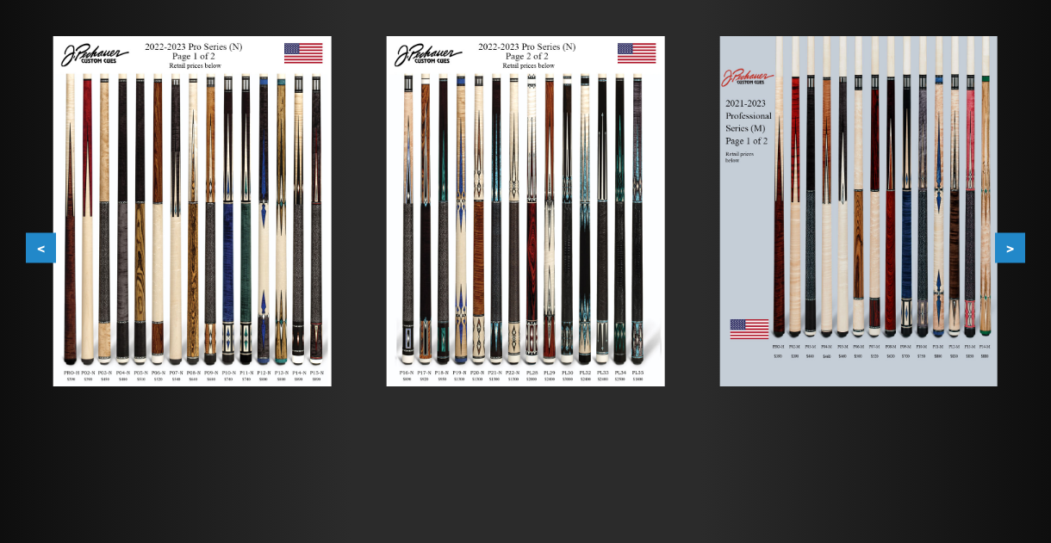
click at [44, 253] on button "<" at bounding box center [41, 248] width 30 height 30
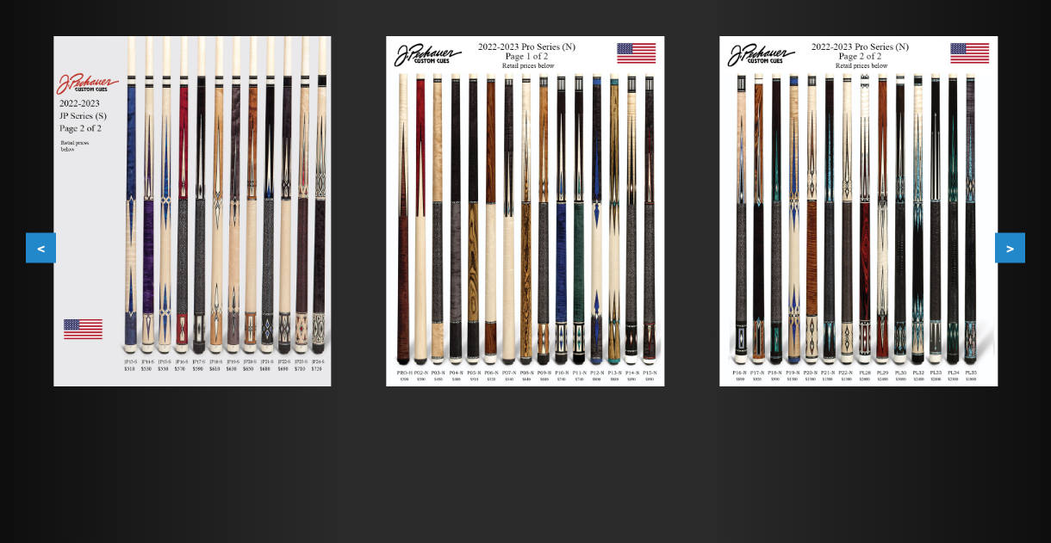
click at [44, 253] on button "<" at bounding box center [41, 248] width 30 height 30
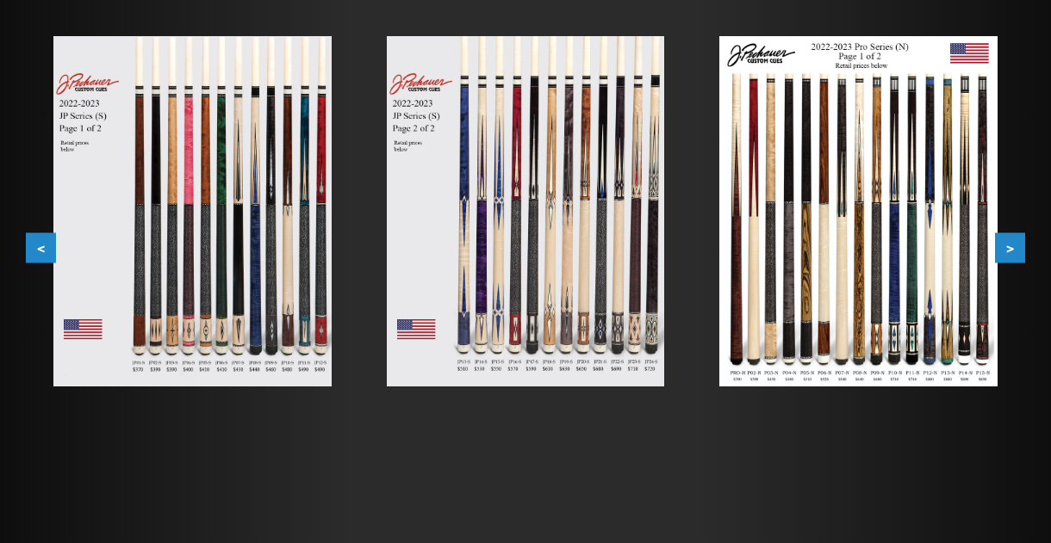
click at [44, 253] on button "<" at bounding box center [41, 248] width 30 height 30
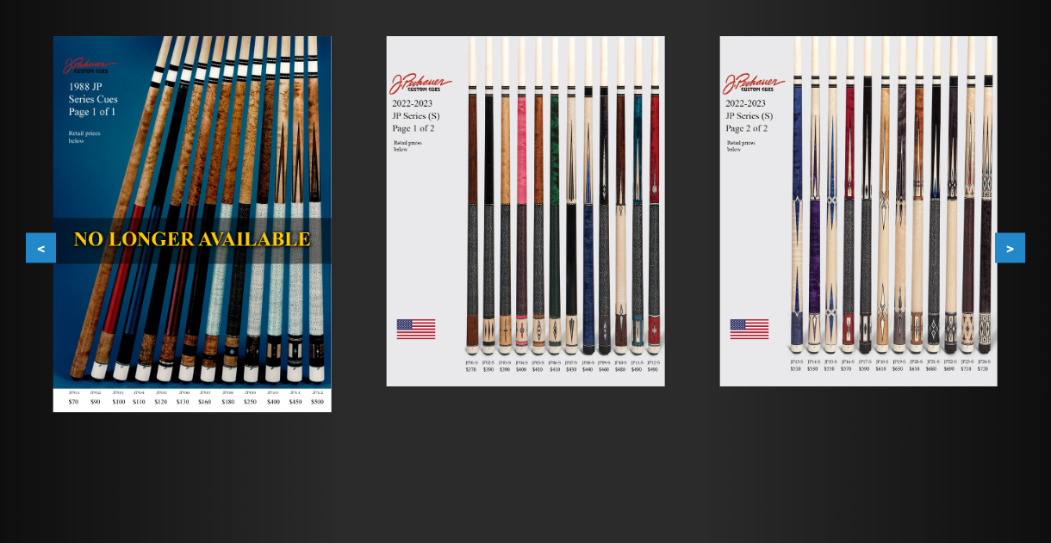
click at [44, 254] on button "<" at bounding box center [41, 248] width 30 height 30
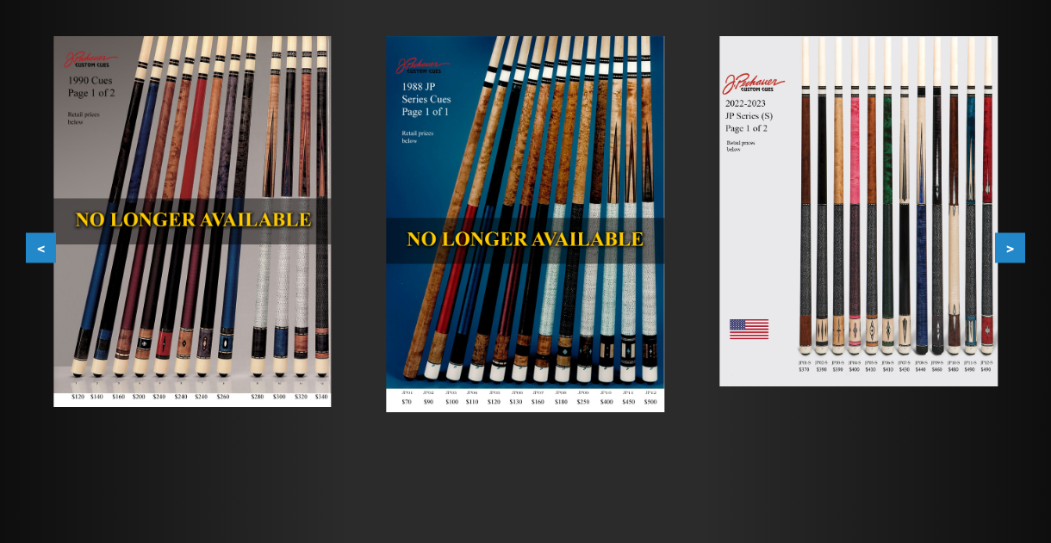
click at [44, 254] on button "<" at bounding box center [41, 248] width 30 height 30
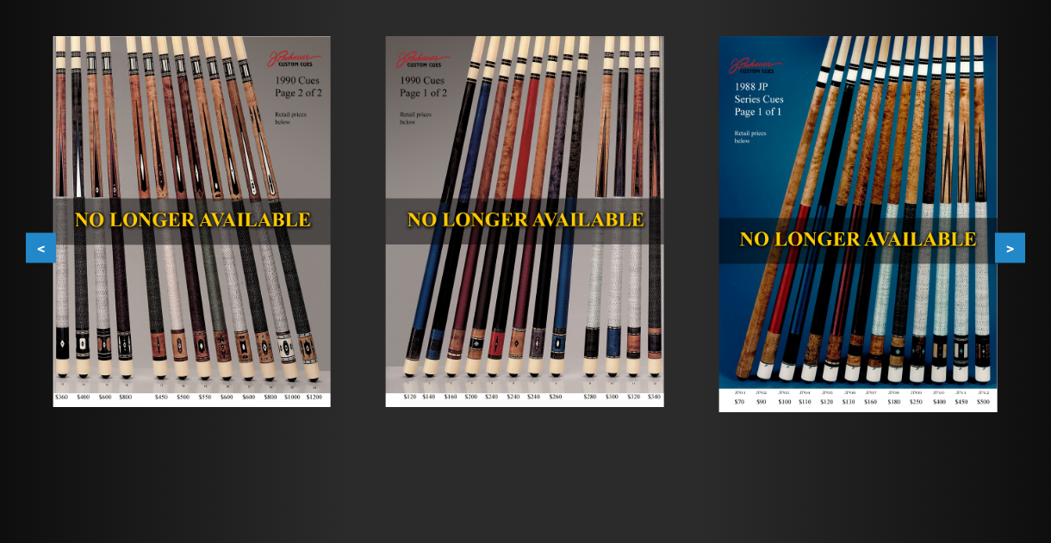
click at [44, 254] on button "<" at bounding box center [41, 248] width 30 height 30
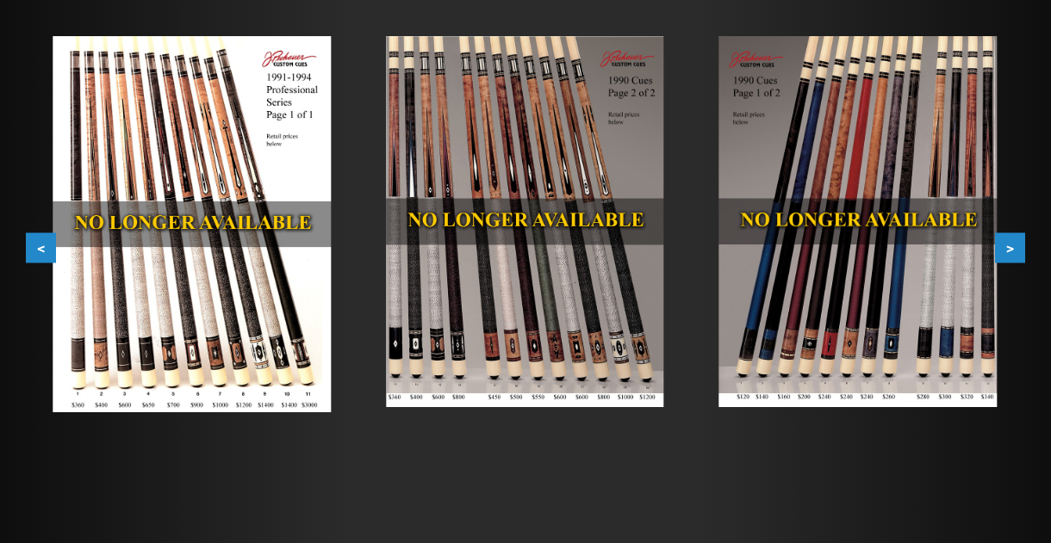
click at [44, 254] on button "<" at bounding box center [41, 248] width 30 height 30
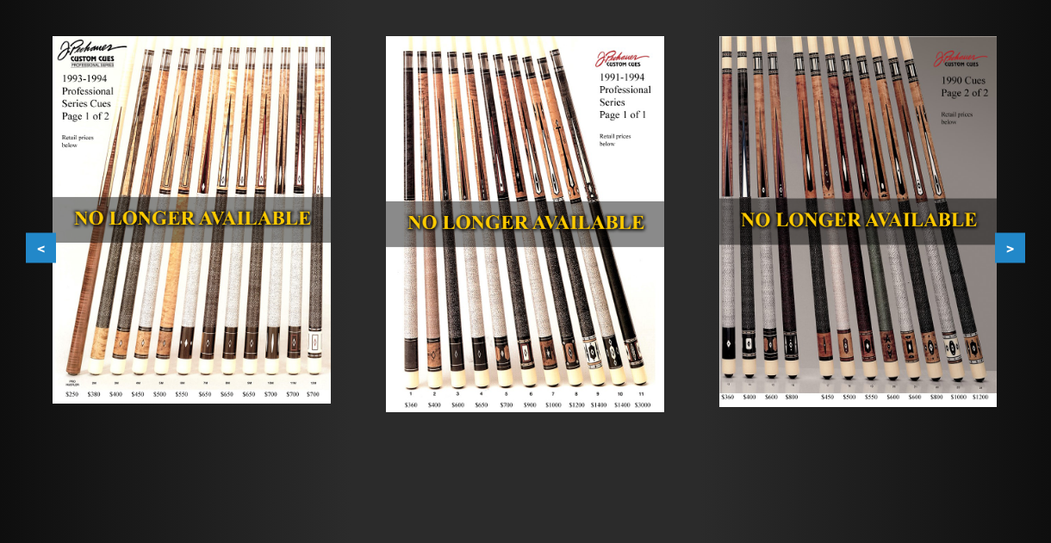
click at [44, 254] on button "<" at bounding box center [41, 248] width 30 height 30
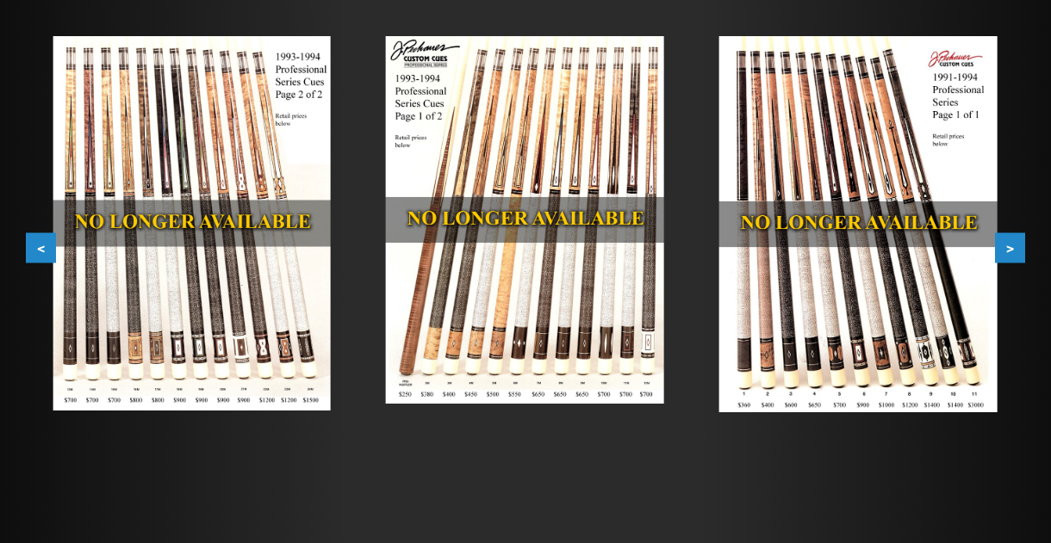
click at [44, 254] on button "<" at bounding box center [41, 248] width 30 height 30
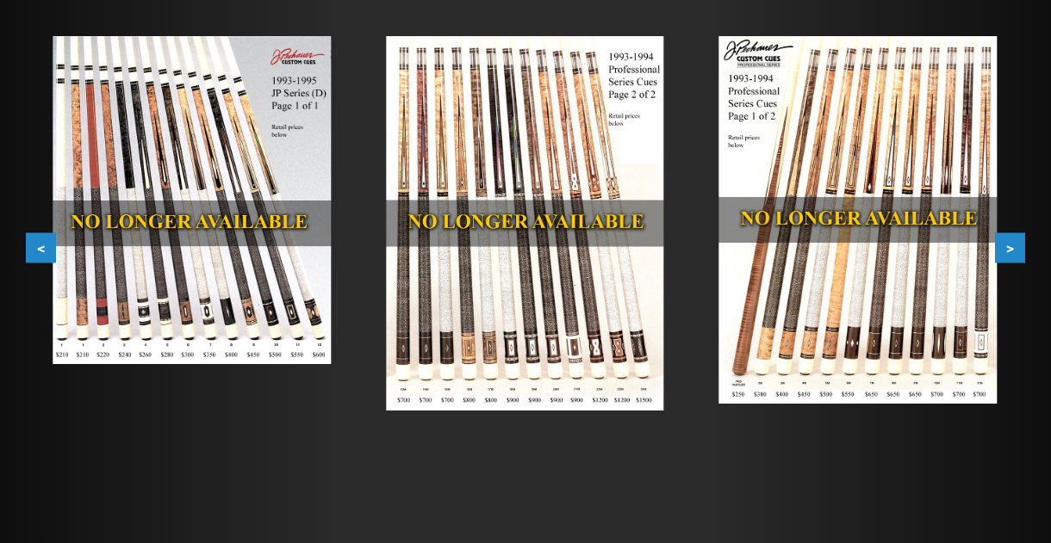
click at [44, 254] on button "<" at bounding box center [41, 248] width 30 height 30
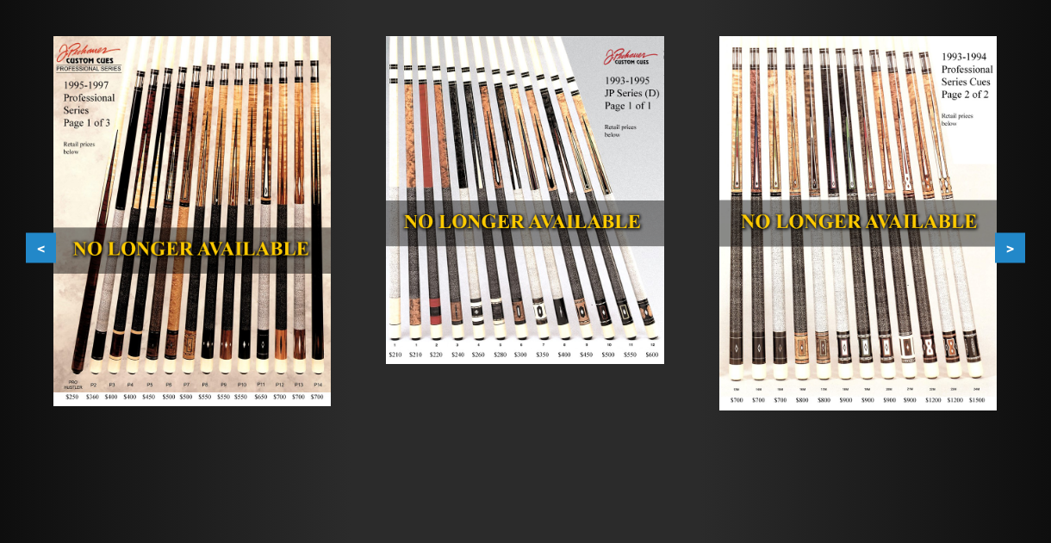
click at [44, 254] on button "<" at bounding box center [41, 248] width 30 height 30
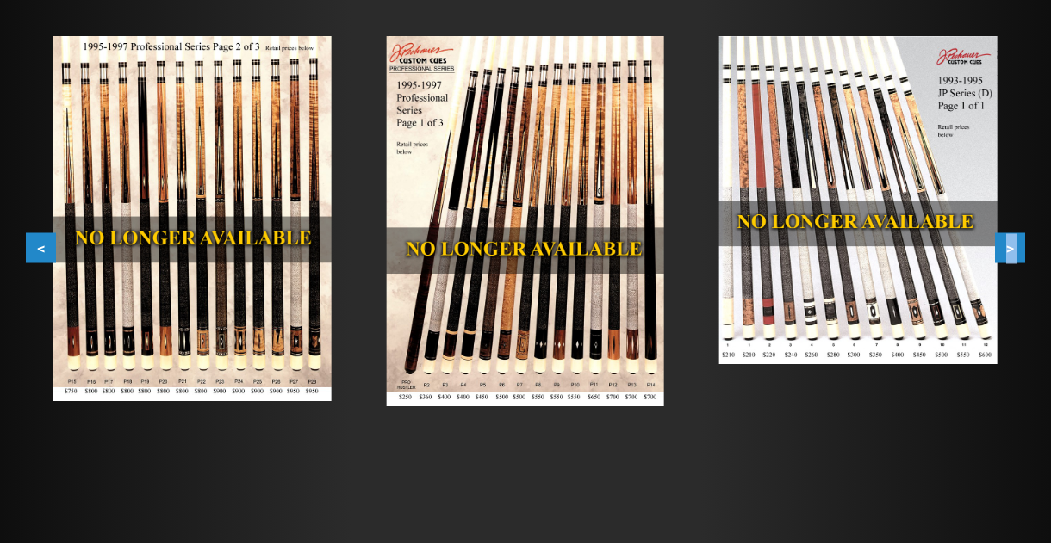
drag, startPoint x: 42, startPoint y: 281, endPoint x: 49, endPoint y: 257, distance: 25.1
click at [49, 257] on div "< > slide 48 to 50 of 53 2016-2018 1 of 2 2016-2018 2 of 2 2015-2017 1 of 2 201…" at bounding box center [525, 248] width 999 height 478
click at [47, 252] on button "<" at bounding box center [41, 248] width 30 height 30
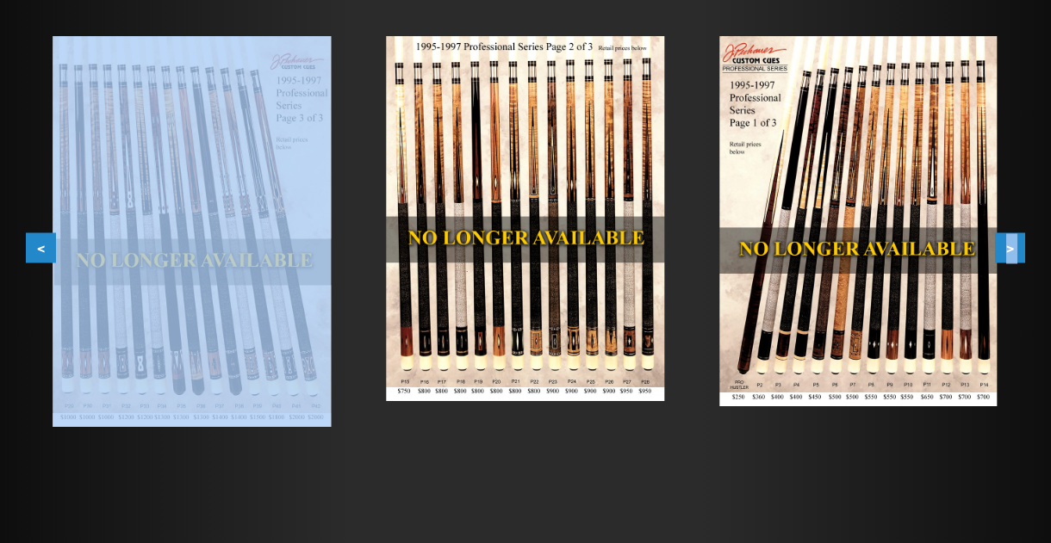
click at [40, 253] on button "<" at bounding box center [41, 248] width 30 height 30
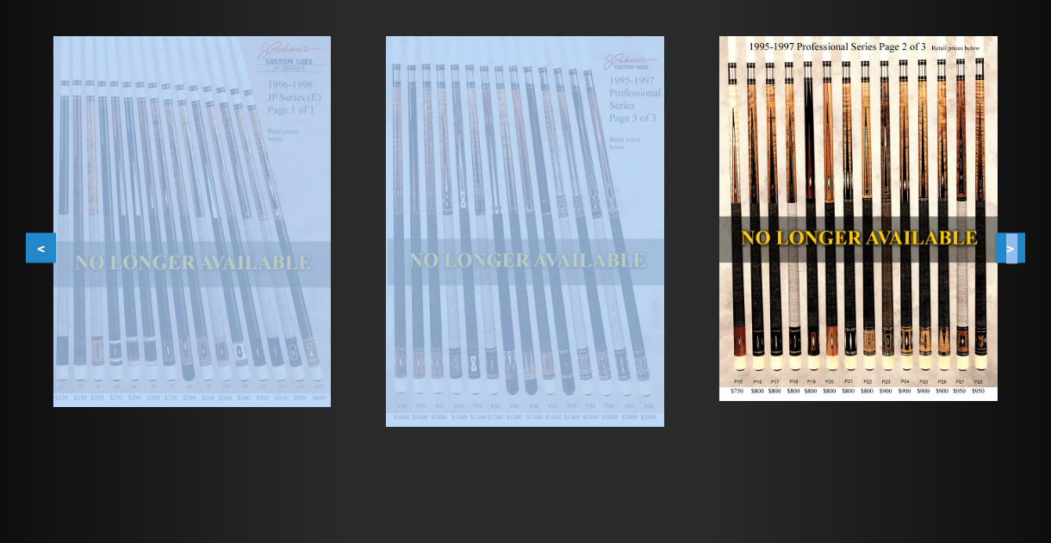
click at [430, 262] on img at bounding box center [525, 231] width 278 height 391
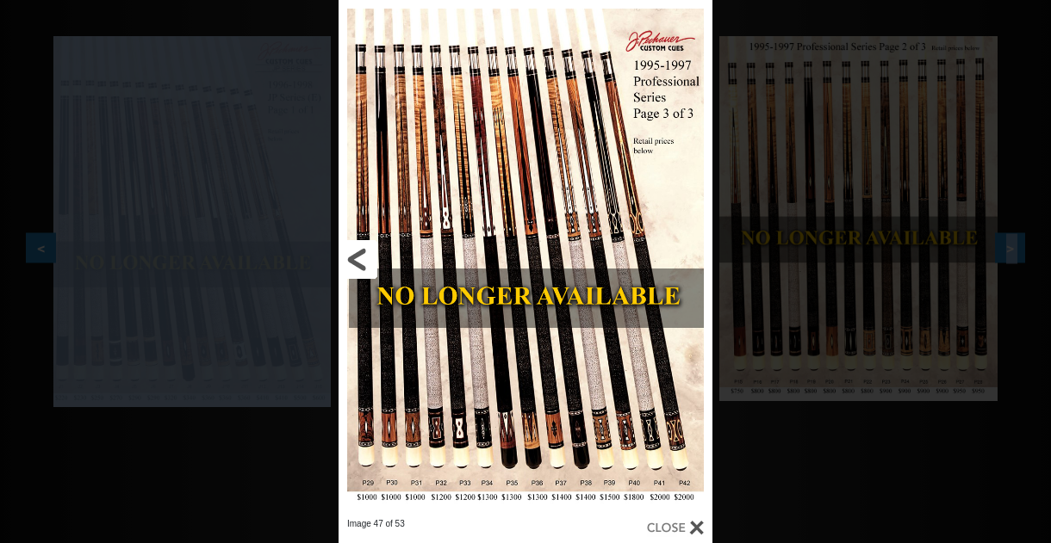
click at [354, 258] on link at bounding box center [422, 259] width 168 height 519
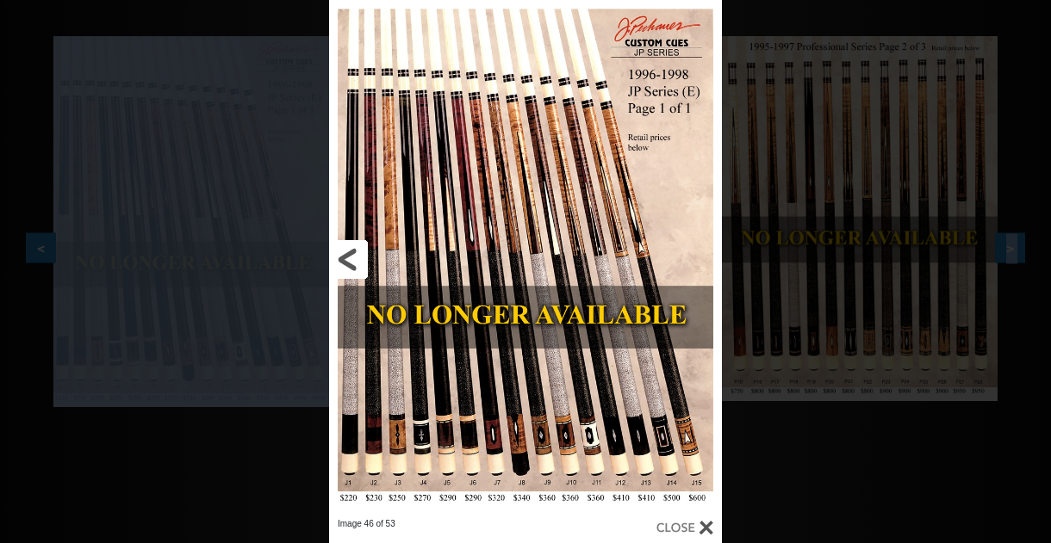
click at [354, 258] on link at bounding box center [417, 259] width 177 height 519
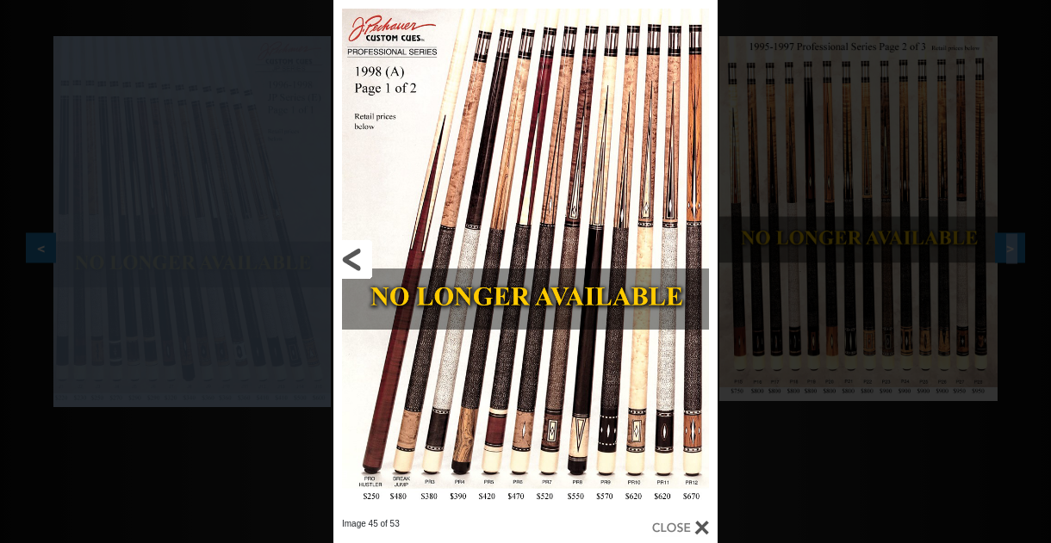
click at [350, 257] on link at bounding box center [419, 259] width 173 height 519
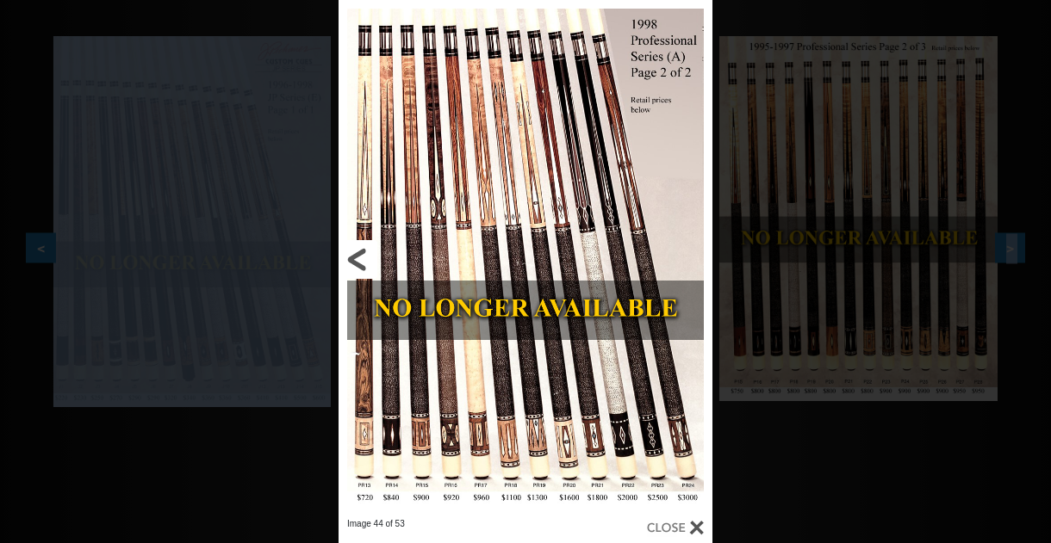
click at [350, 257] on link at bounding box center [422, 259] width 168 height 519
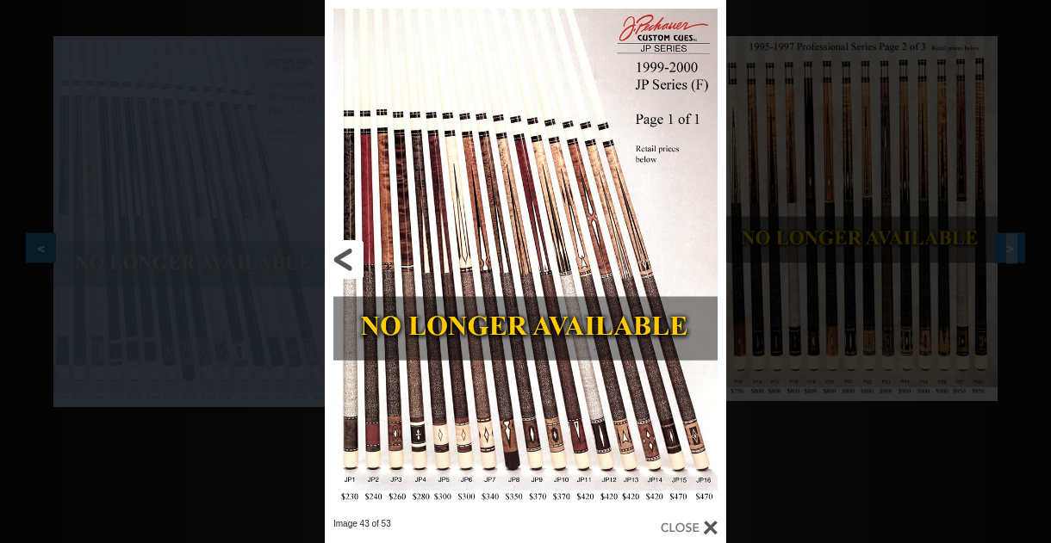
click at [350, 258] on link at bounding box center [415, 259] width 181 height 519
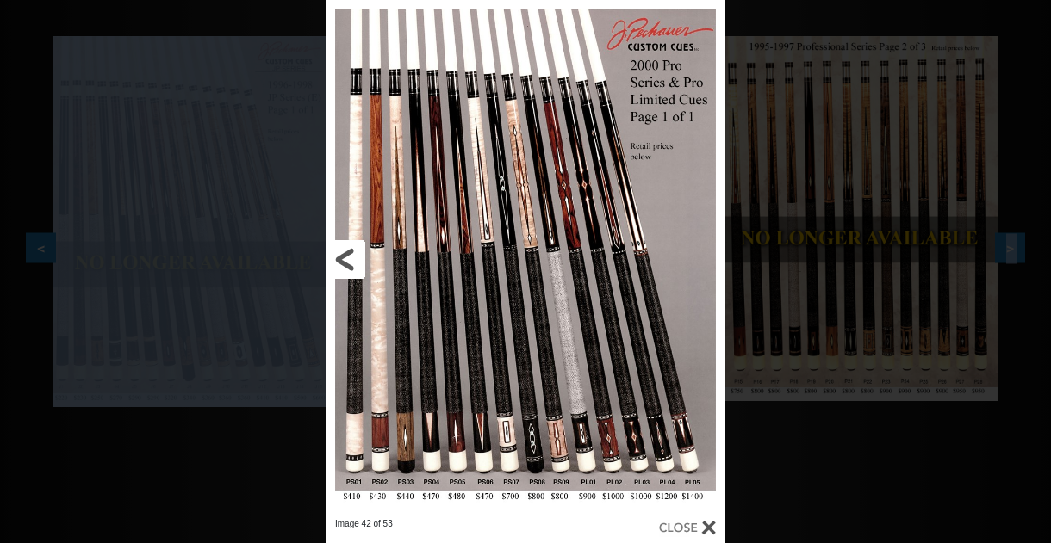
click at [350, 257] on link at bounding box center [415, 259] width 179 height 519
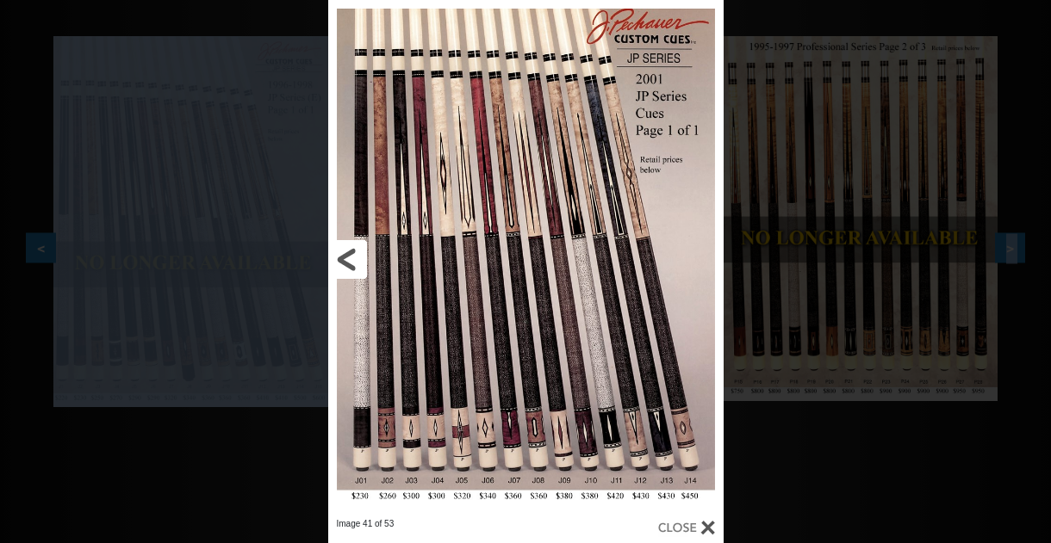
click at [350, 257] on link at bounding box center [417, 259] width 178 height 519
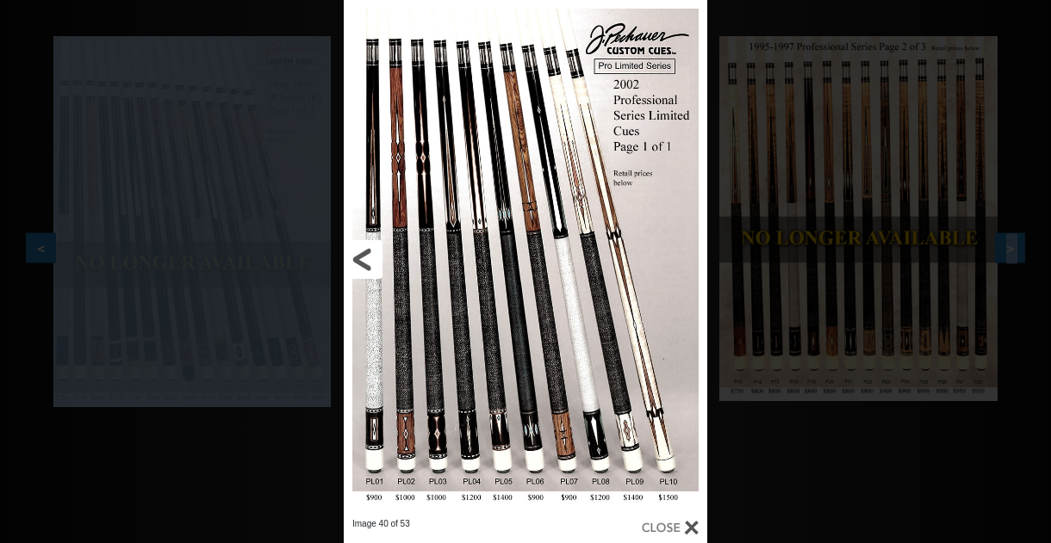
click at [350, 257] on link at bounding box center [426, 259] width 164 height 519
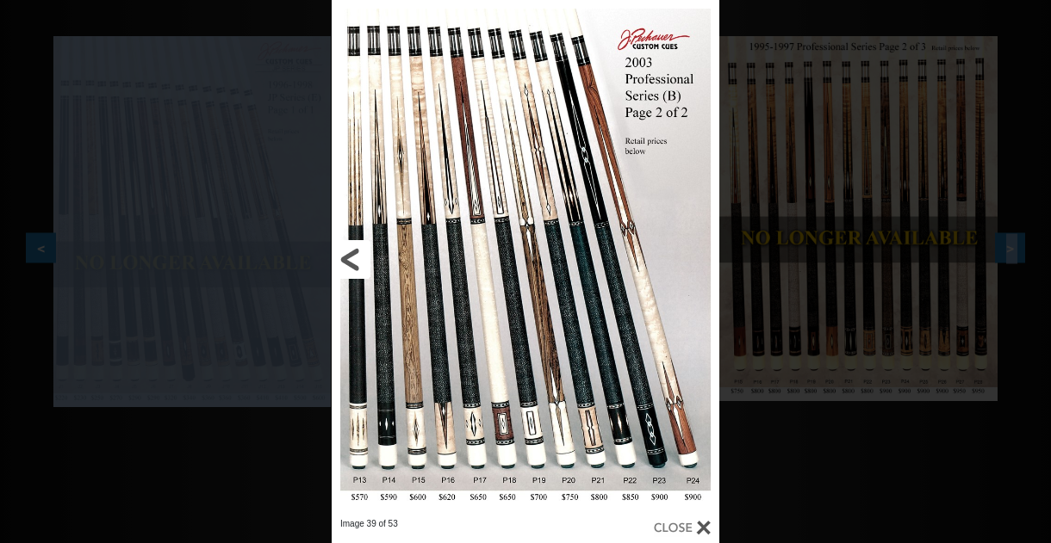
click at [356, 254] on link at bounding box center [419, 259] width 175 height 519
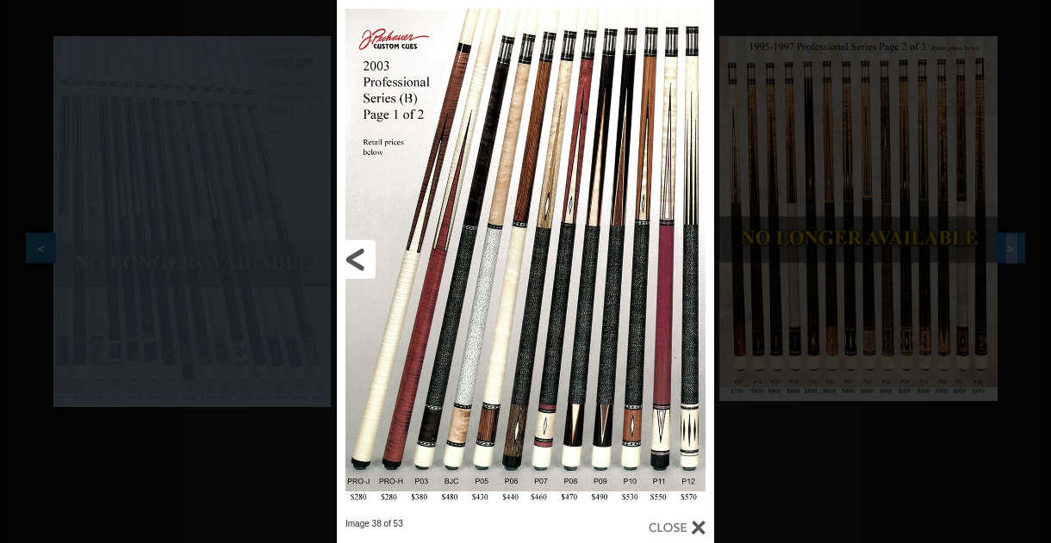
click at [356, 254] on link at bounding box center [422, 259] width 170 height 519
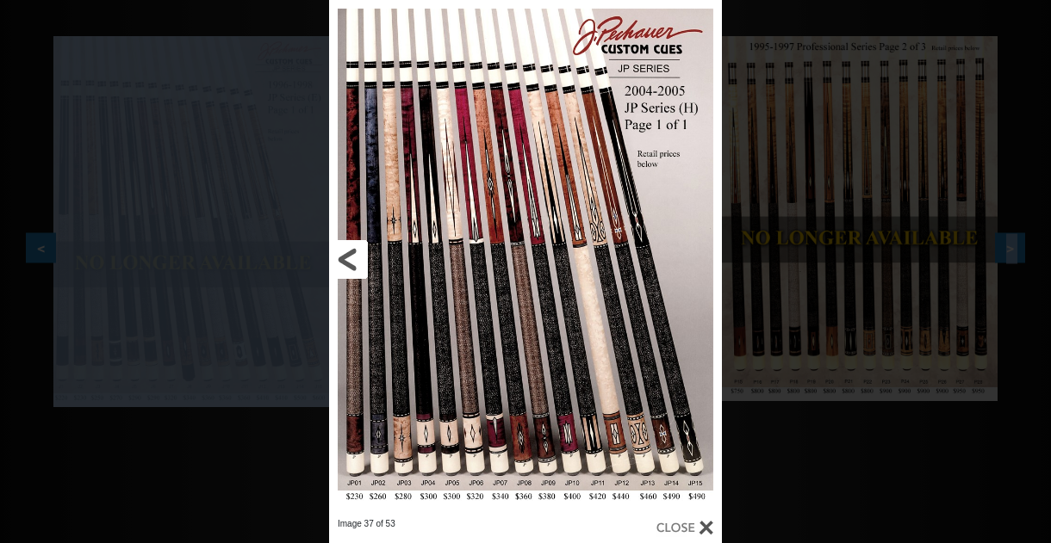
click at [356, 254] on link at bounding box center [417, 259] width 177 height 519
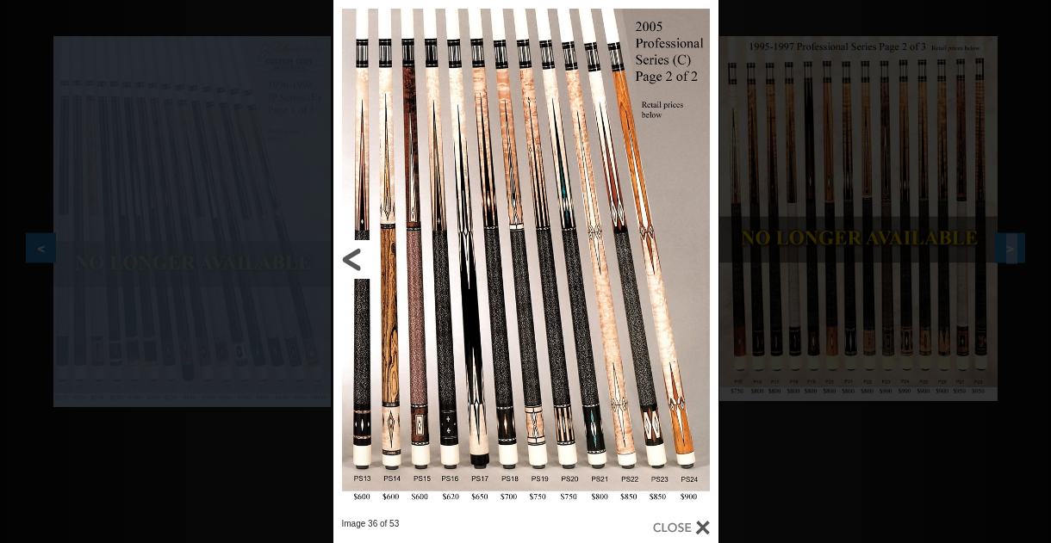
click at [356, 254] on link at bounding box center [419, 259] width 173 height 519
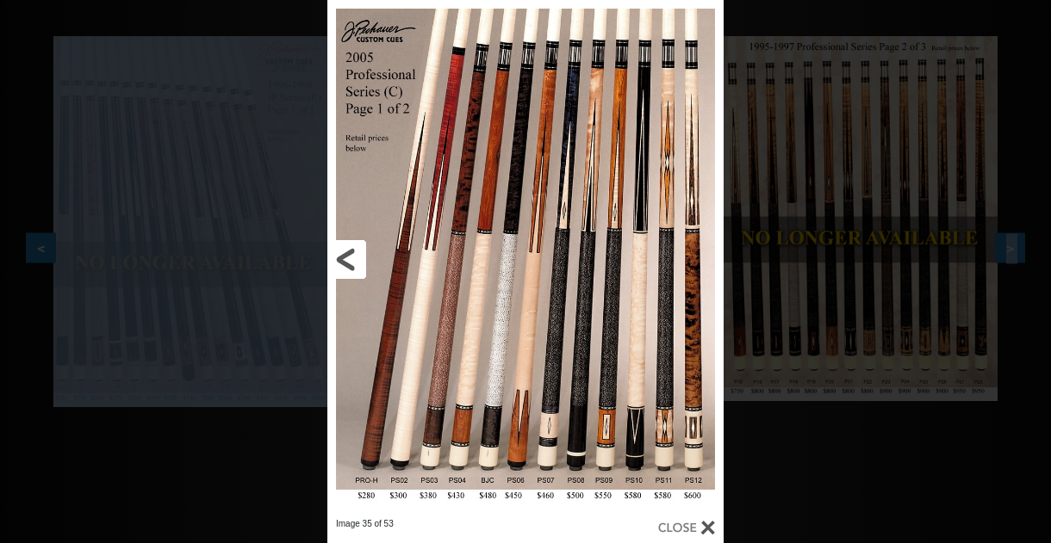
click at [356, 254] on link at bounding box center [416, 259] width 178 height 519
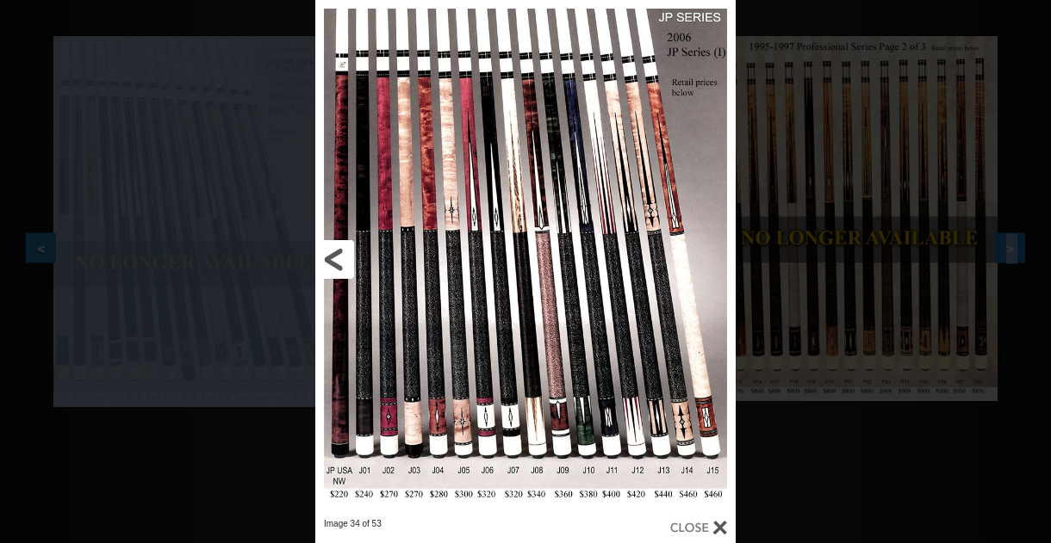
click at [357, 254] on link at bounding box center [409, 259] width 189 height 519
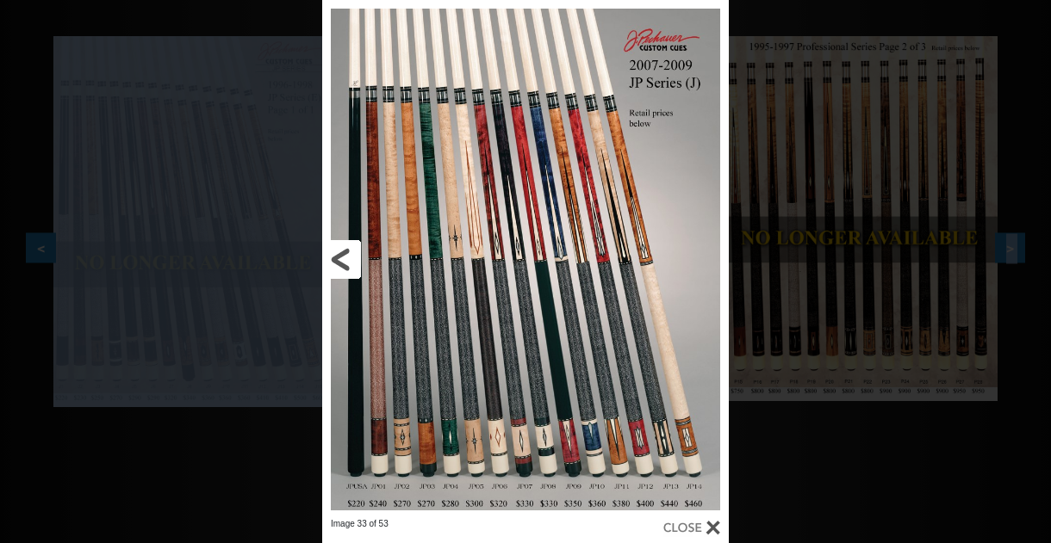
click at [341, 256] on link at bounding box center [413, 259] width 183 height 519
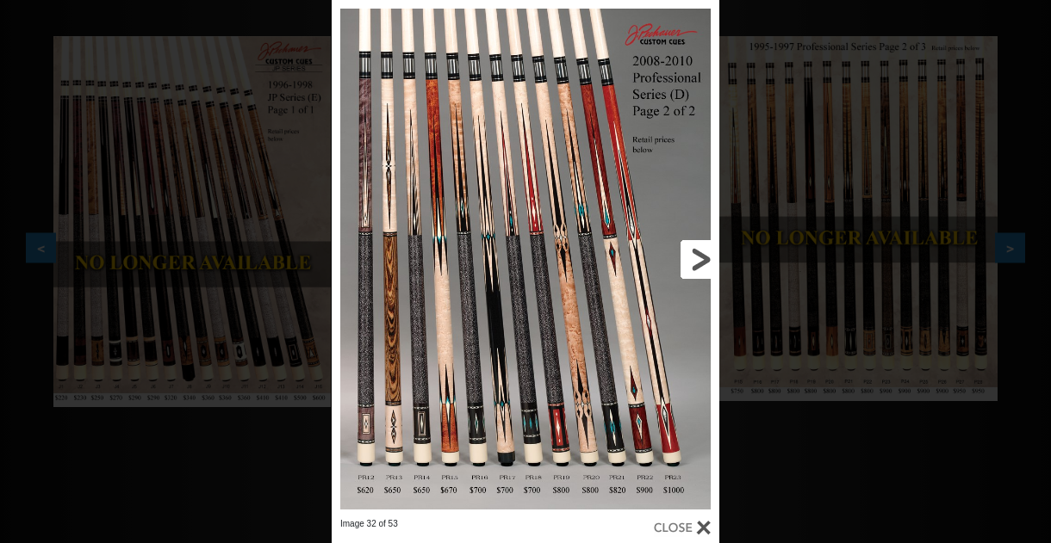
click at [701, 258] on link at bounding box center [632, 259] width 175 height 519
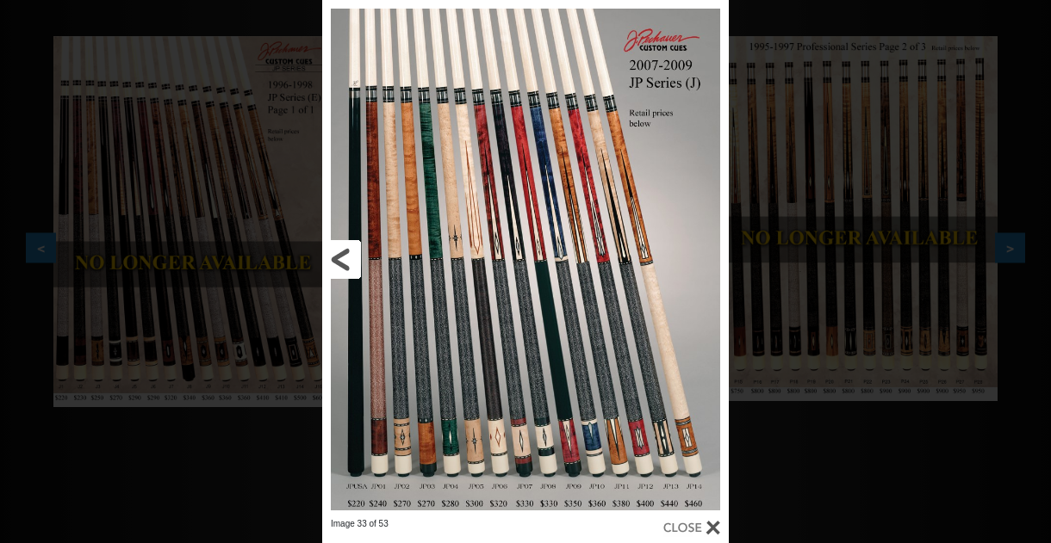
click at [354, 252] on link at bounding box center [413, 259] width 183 height 519
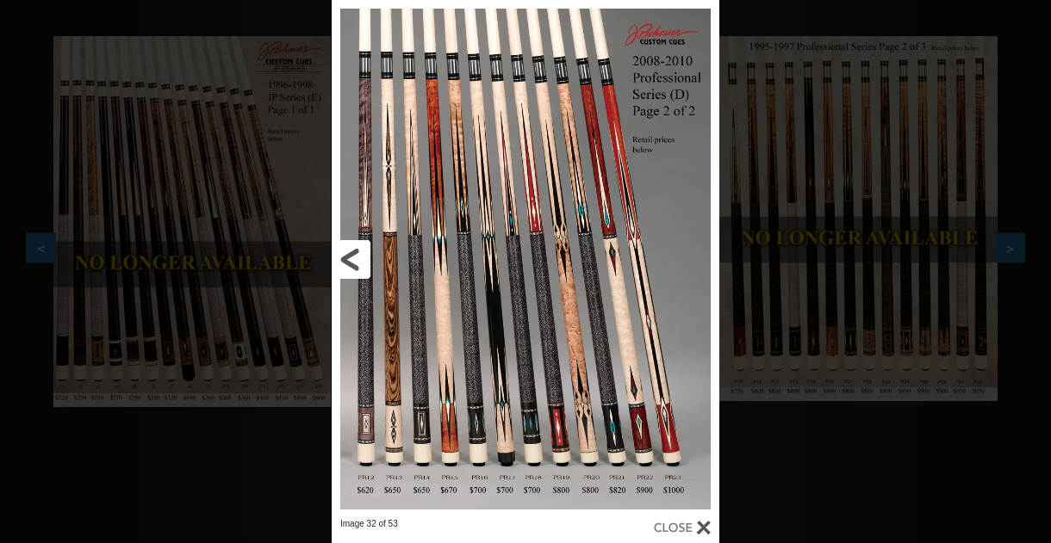
click at [357, 246] on link at bounding box center [419, 259] width 175 height 519
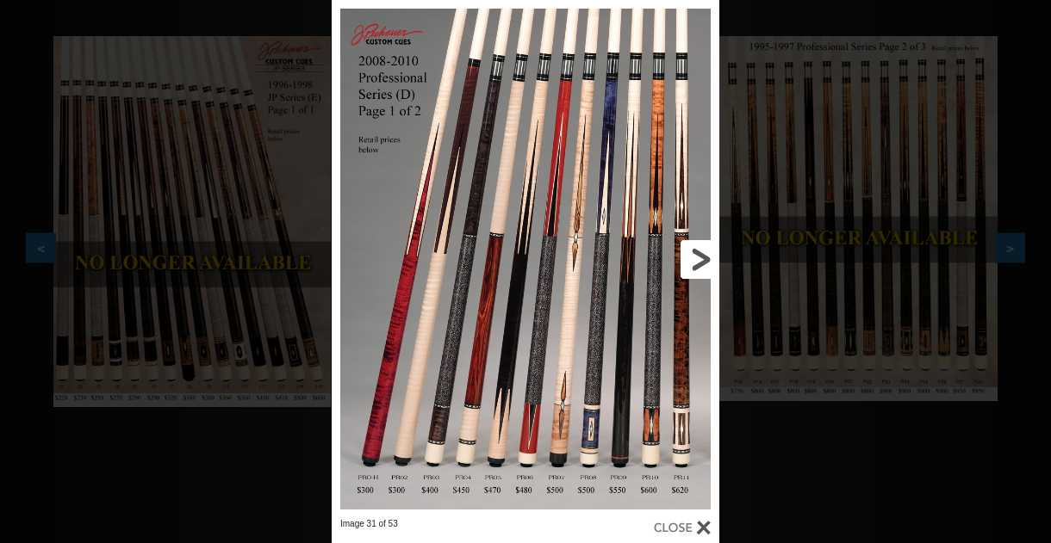
click at [692, 252] on link at bounding box center [632, 259] width 175 height 519
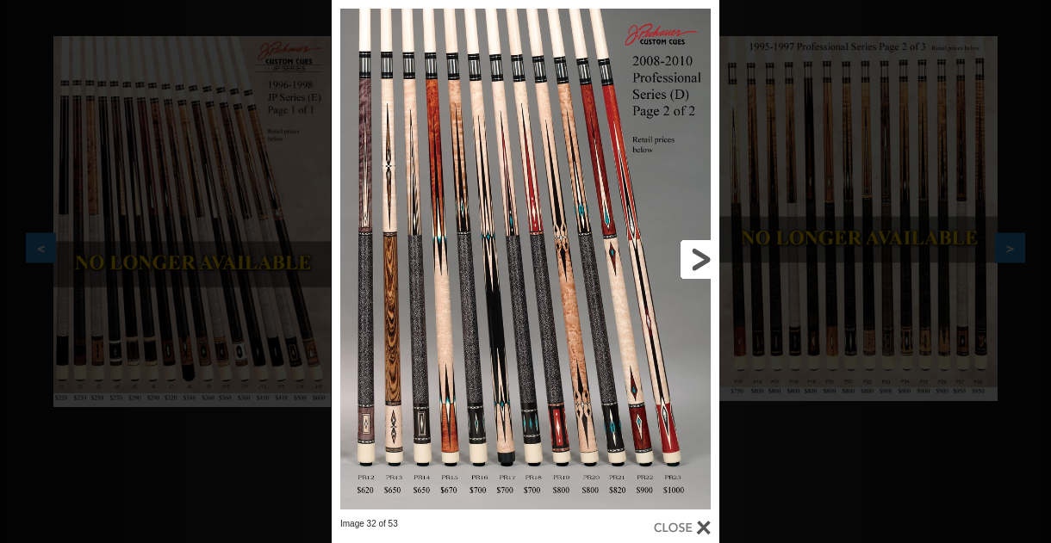
click at [692, 252] on link at bounding box center [632, 259] width 175 height 519
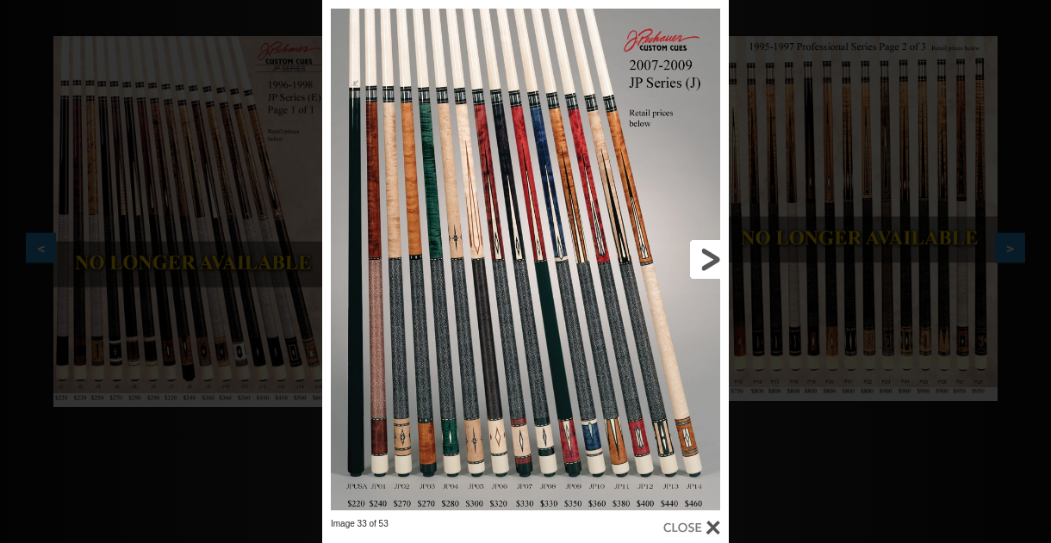
click at [700, 252] on link at bounding box center [637, 259] width 183 height 519
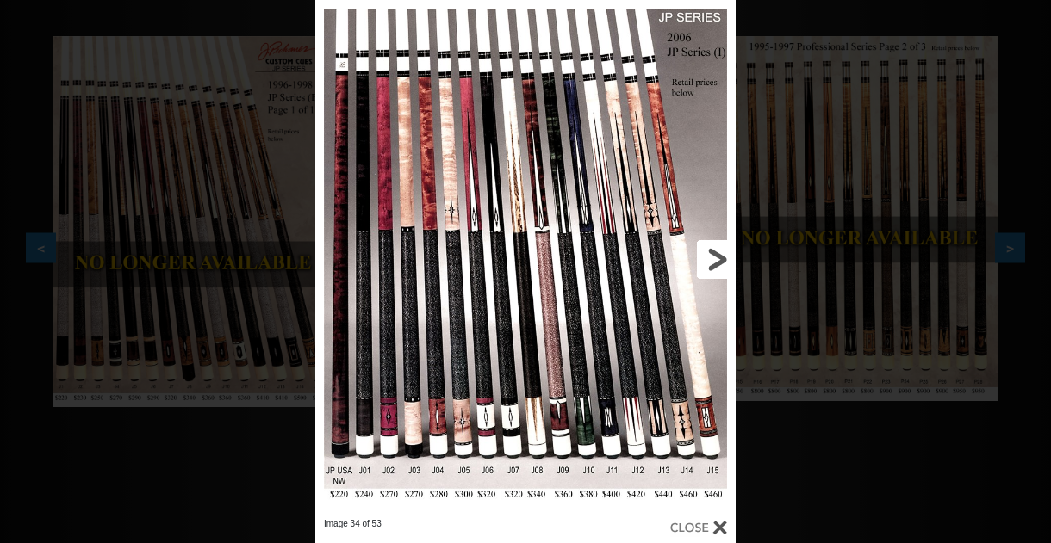
click at [717, 255] on link at bounding box center [640, 259] width 189 height 519
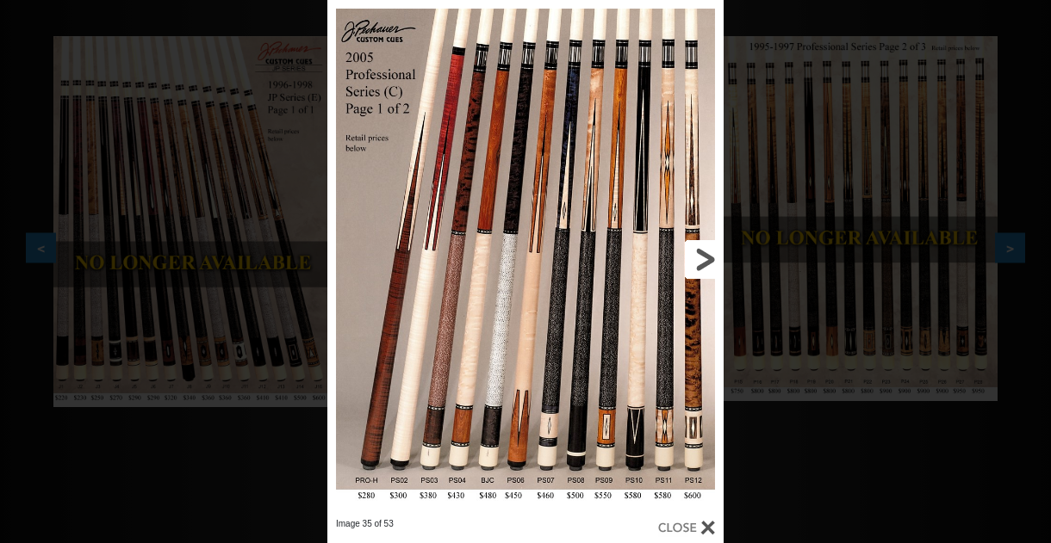
click at [717, 255] on link at bounding box center [634, 259] width 178 height 519
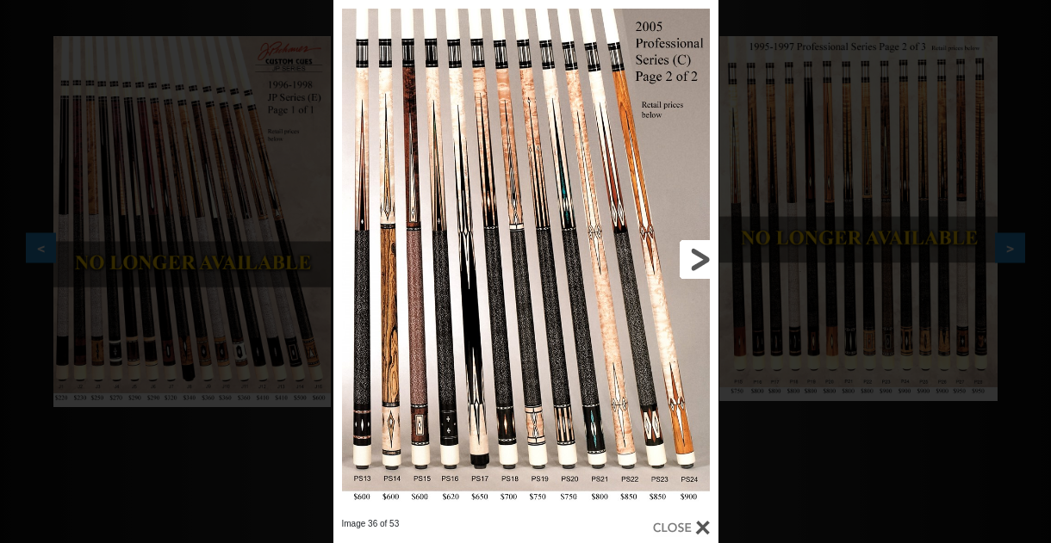
click at [693, 261] on link at bounding box center [630, 259] width 173 height 519
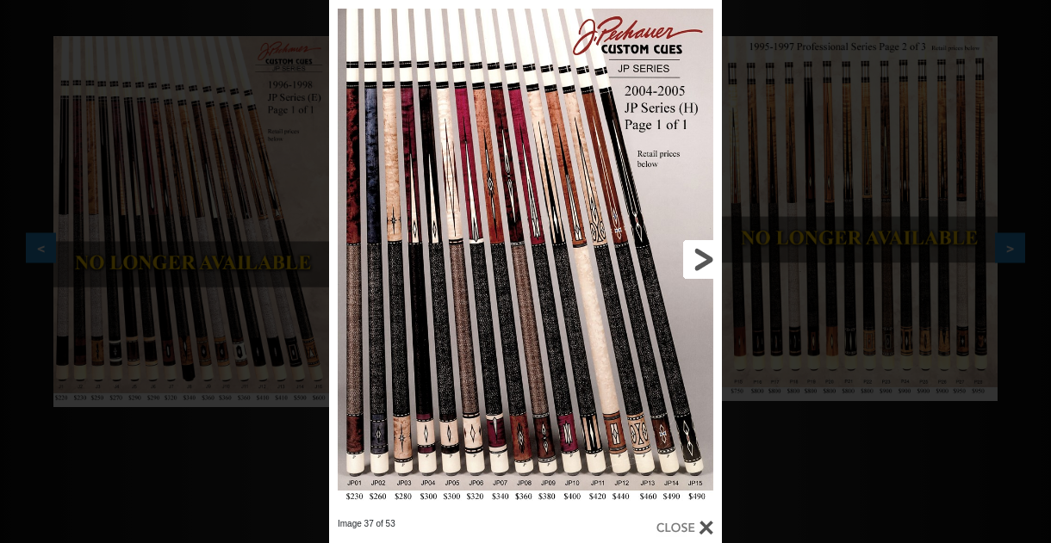
click at [692, 261] on link at bounding box center [633, 259] width 177 height 519
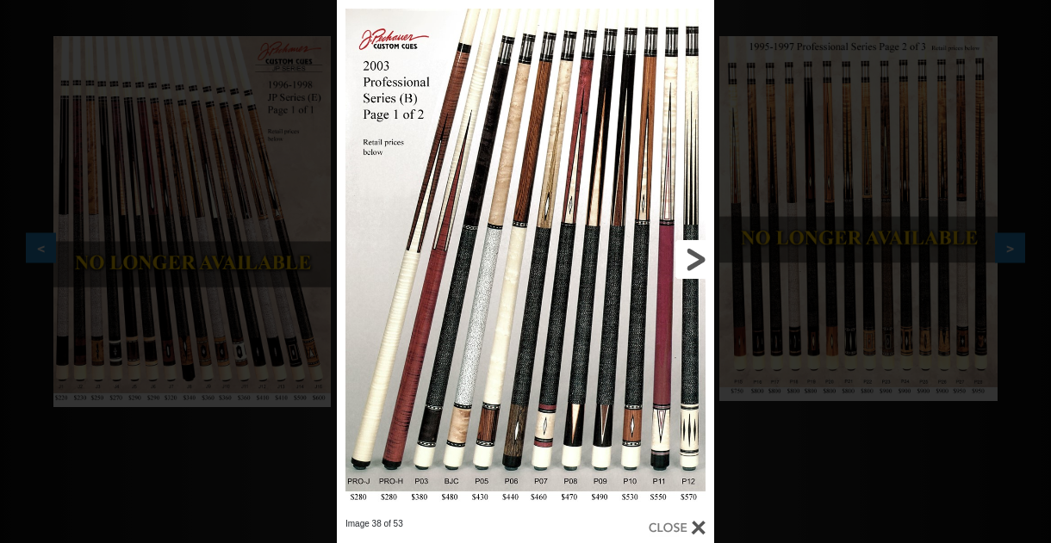
click at [697, 258] on link at bounding box center [629, 259] width 170 height 519
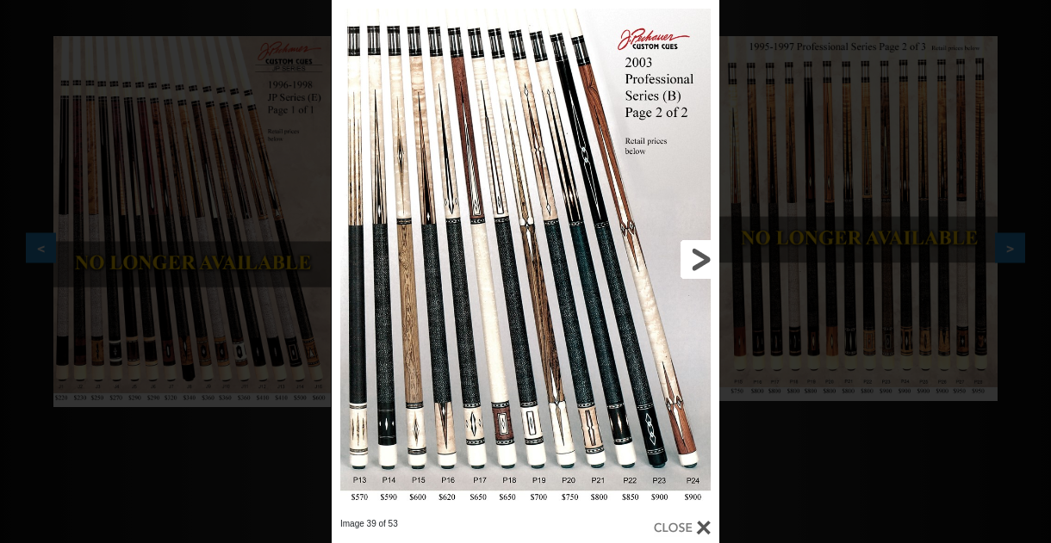
click at [693, 258] on link at bounding box center [632, 259] width 175 height 519
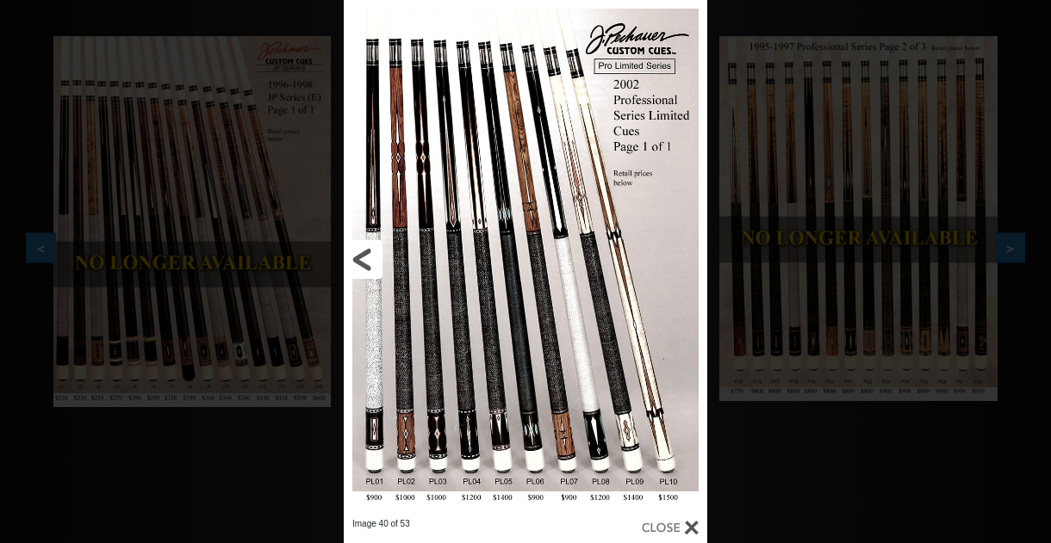
click at [364, 252] on link at bounding box center [426, 259] width 164 height 519
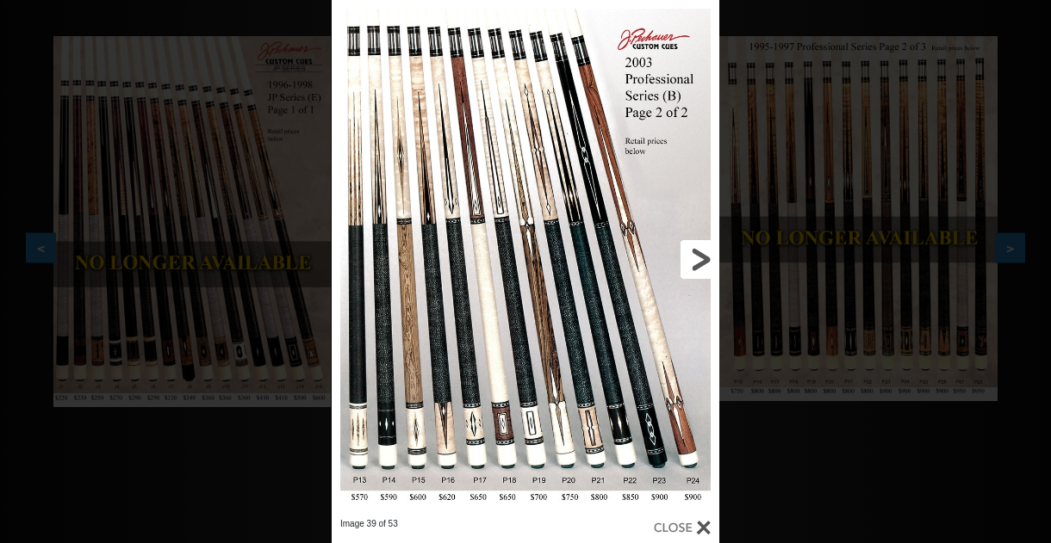
click at [704, 249] on link at bounding box center [632, 259] width 175 height 519
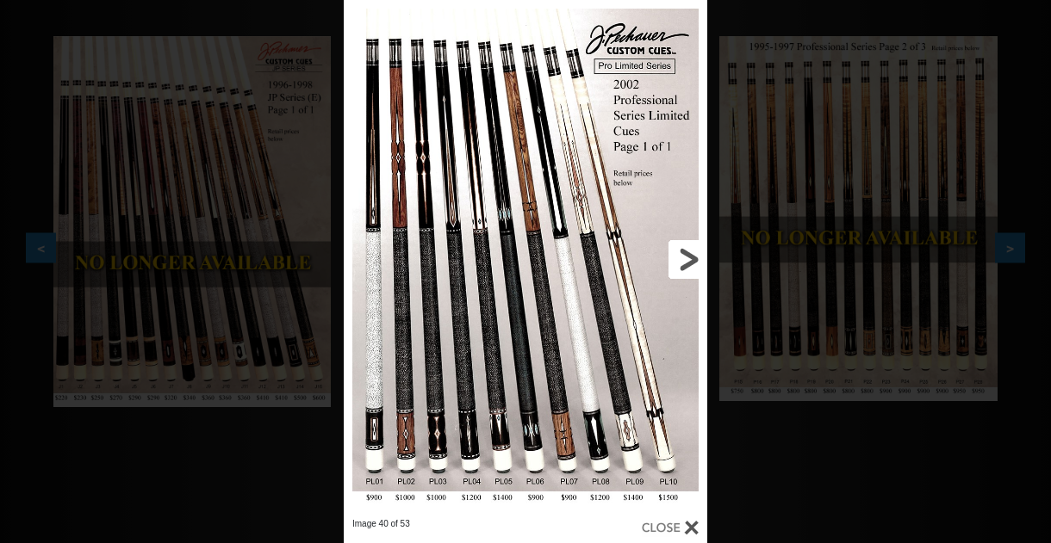
click at [685, 256] on link at bounding box center [625, 259] width 164 height 519
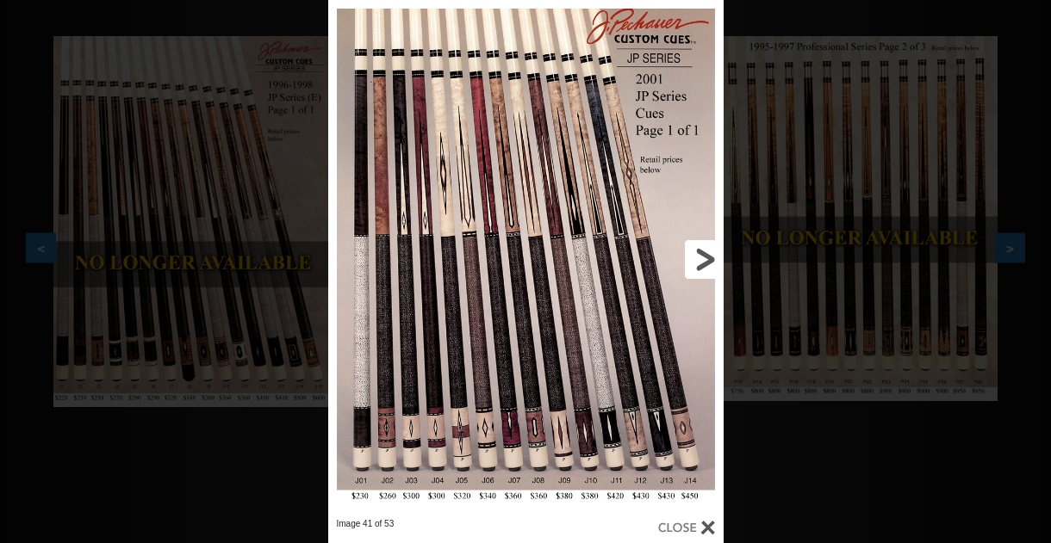
click at [686, 256] on link at bounding box center [634, 259] width 178 height 519
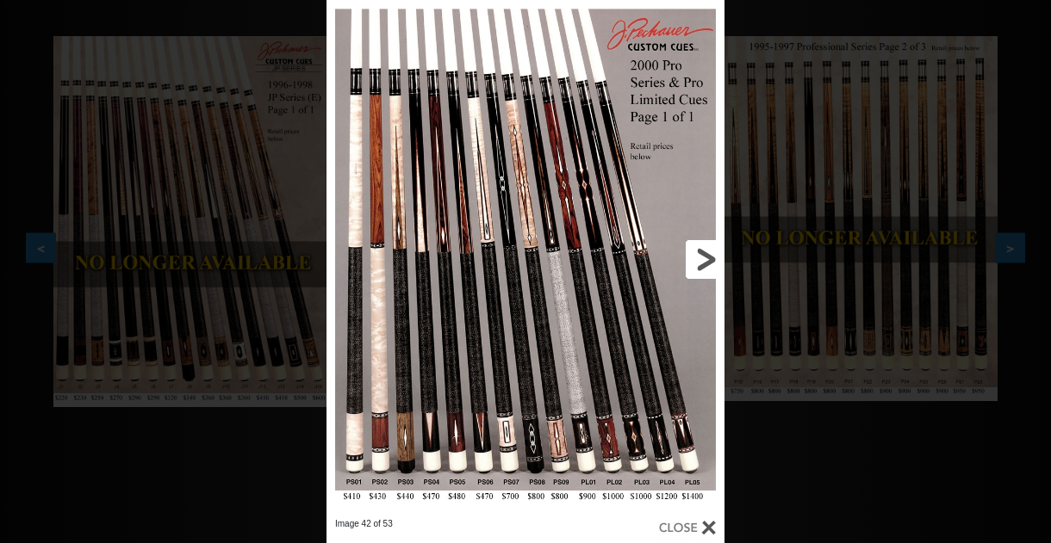
click at [701, 259] on link at bounding box center [634, 259] width 179 height 519
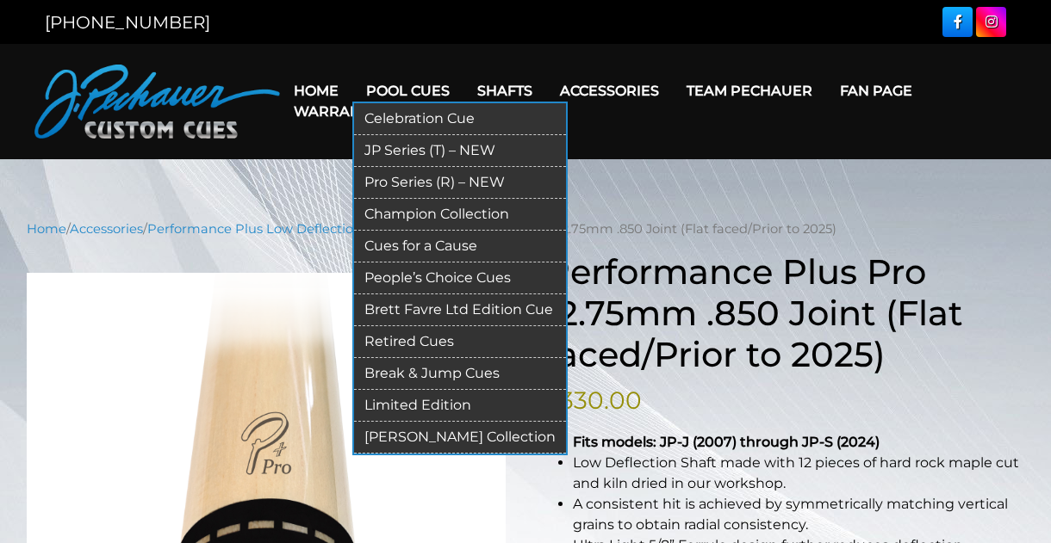
click at [459, 314] on link "Brett Favre Ltd Edition Cue" at bounding box center [460, 311] width 212 height 32
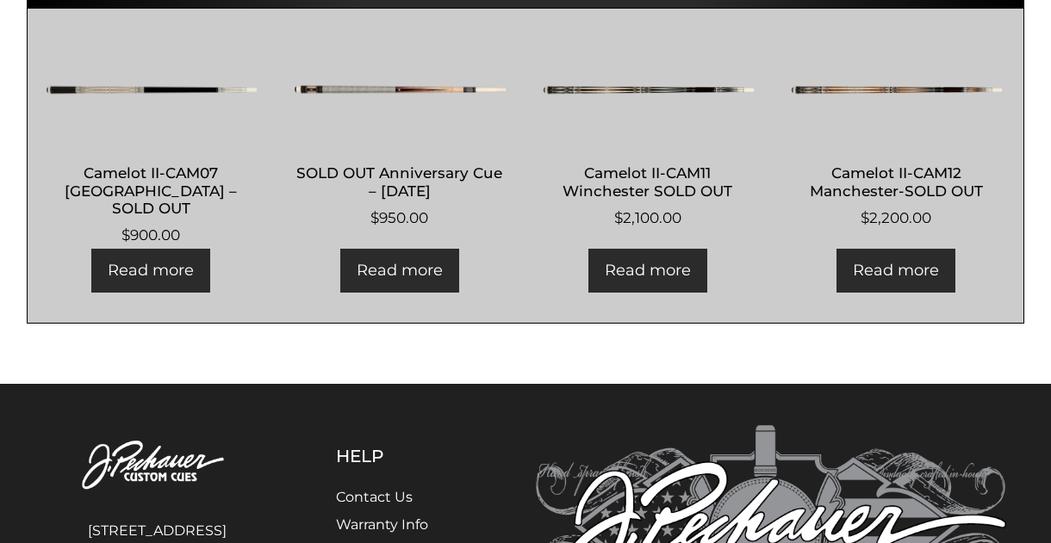
scroll to position [1052, 0]
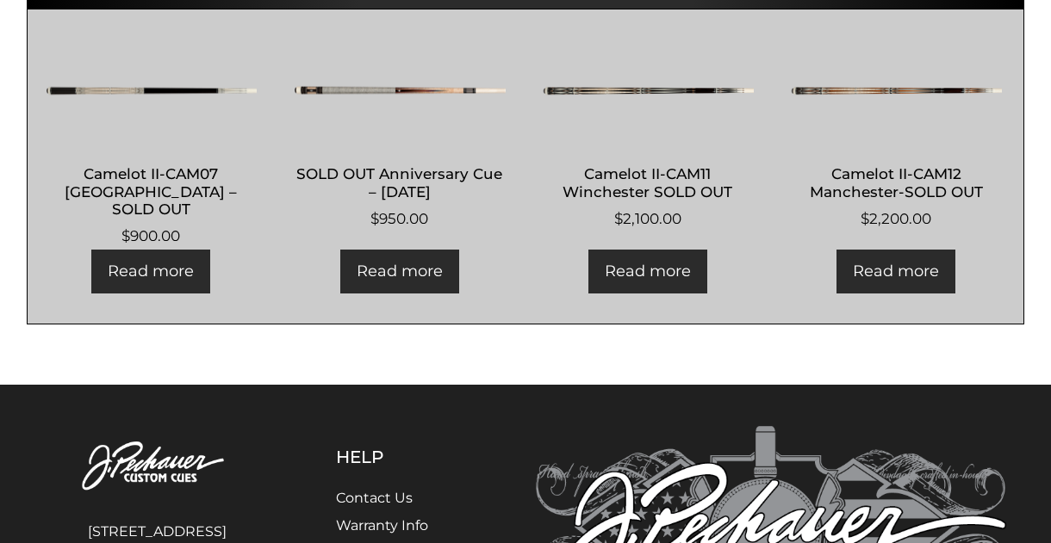
click at [426, 95] on img at bounding box center [399, 91] width 212 height 103
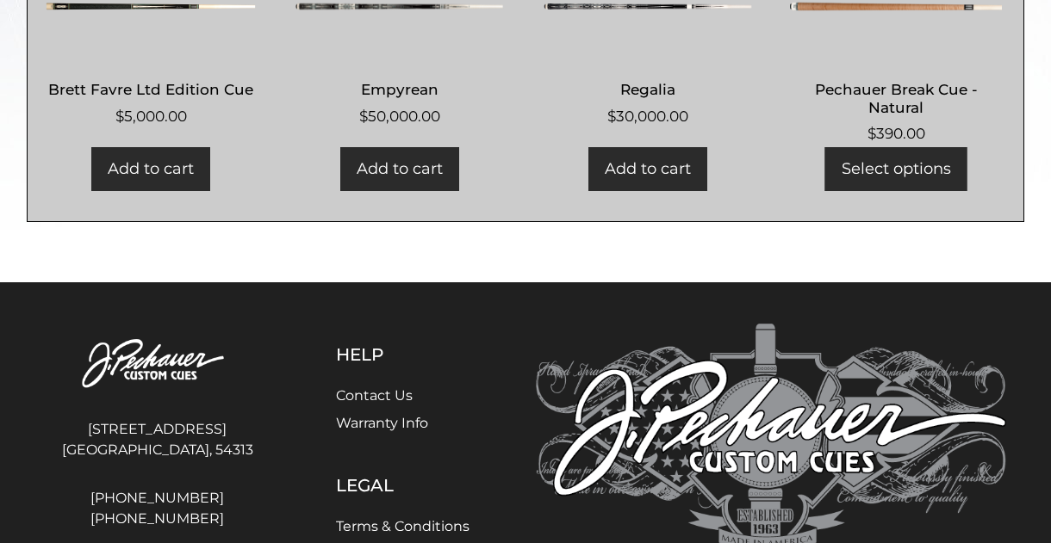
scroll to position [746, 0]
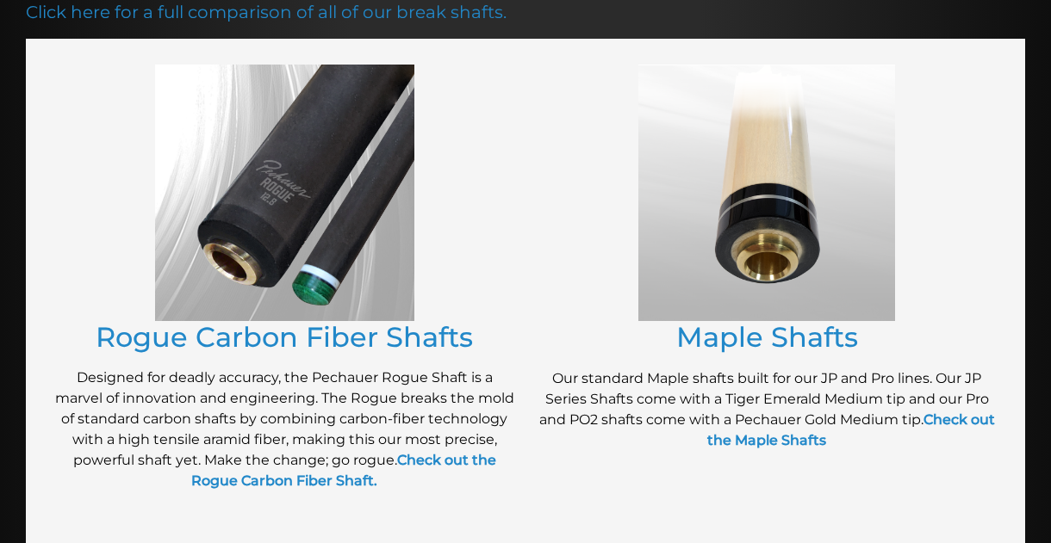
scroll to position [295, 0]
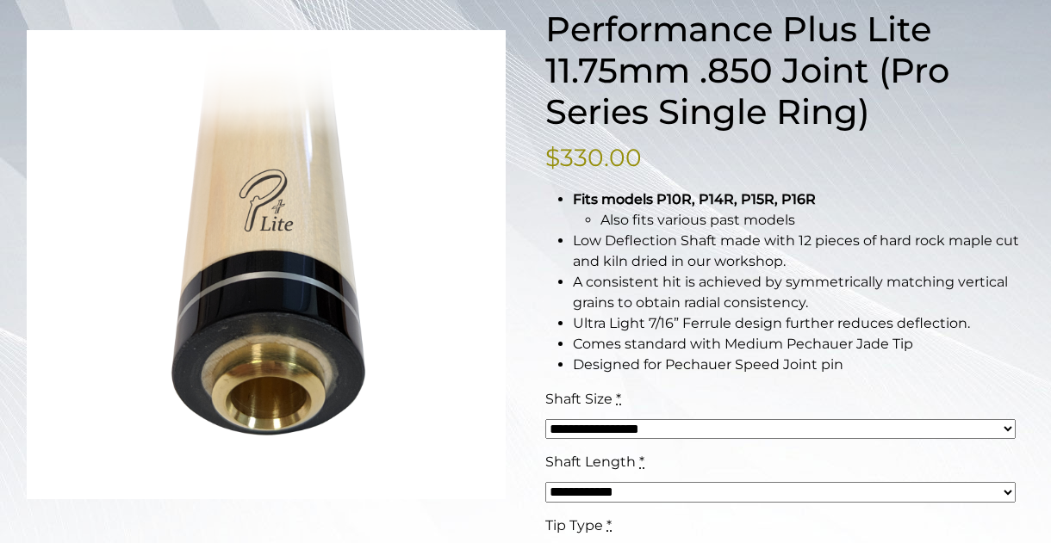
scroll to position [408, 0]
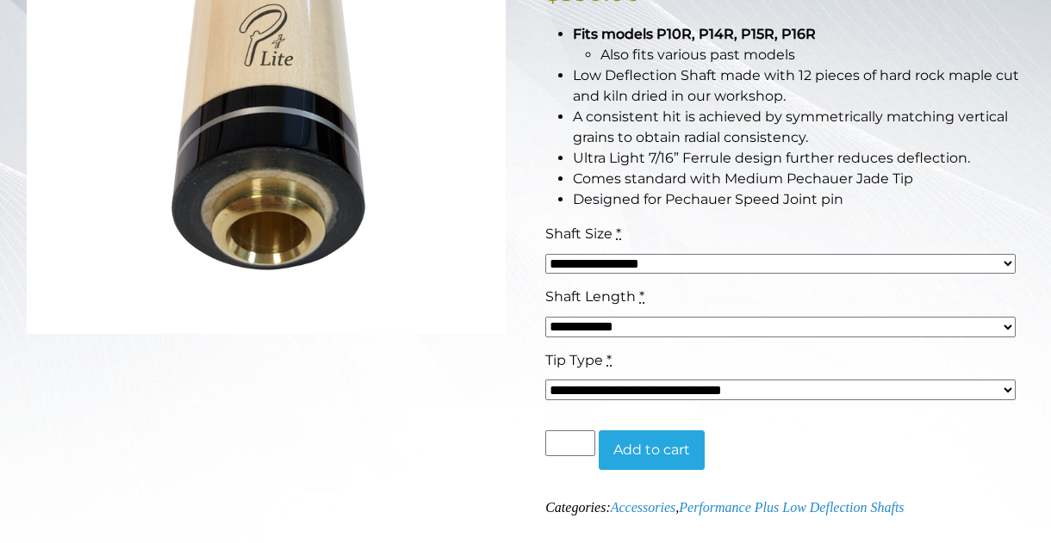
click at [705, 390] on select "**********" at bounding box center [780, 390] width 470 height 21
click at [682, 264] on select "**********" at bounding box center [780, 264] width 470 height 21
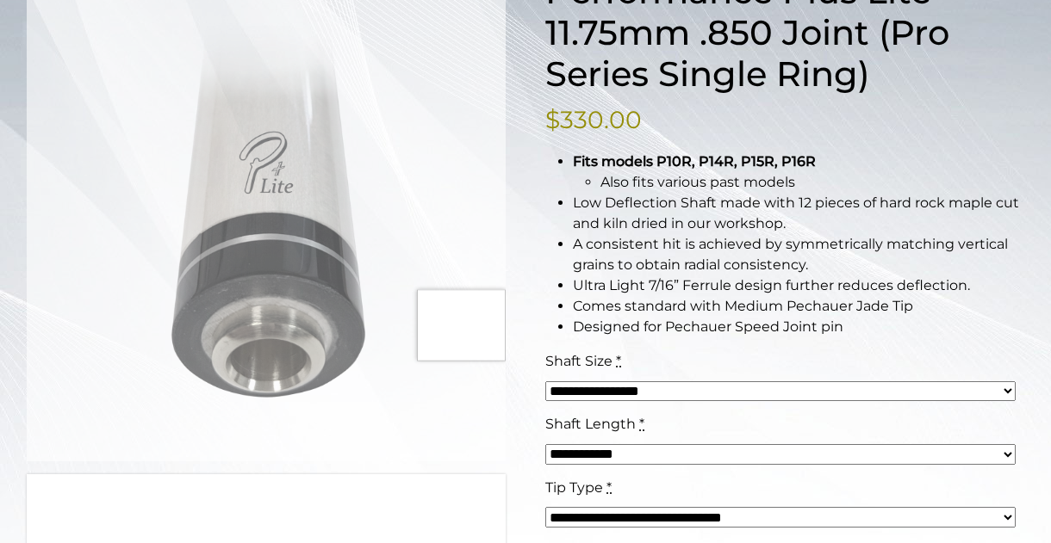
scroll to position [282, 0]
